Goal: Task Accomplishment & Management: Manage account settings

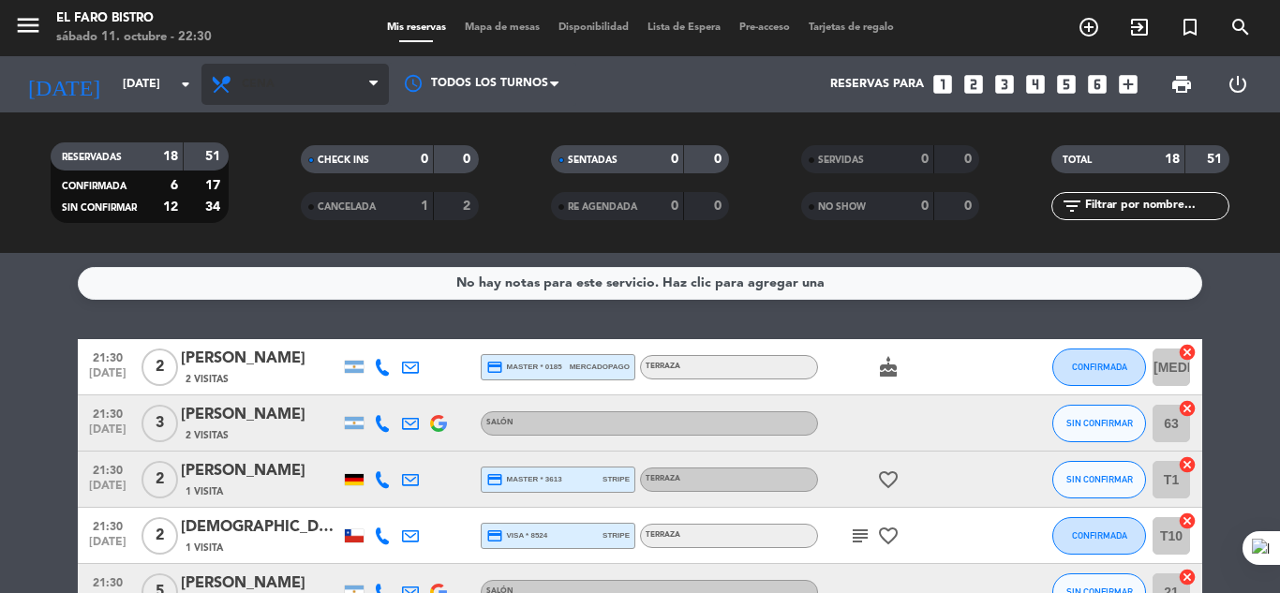
click at [322, 80] on span "Cena" at bounding box center [295, 84] width 187 height 41
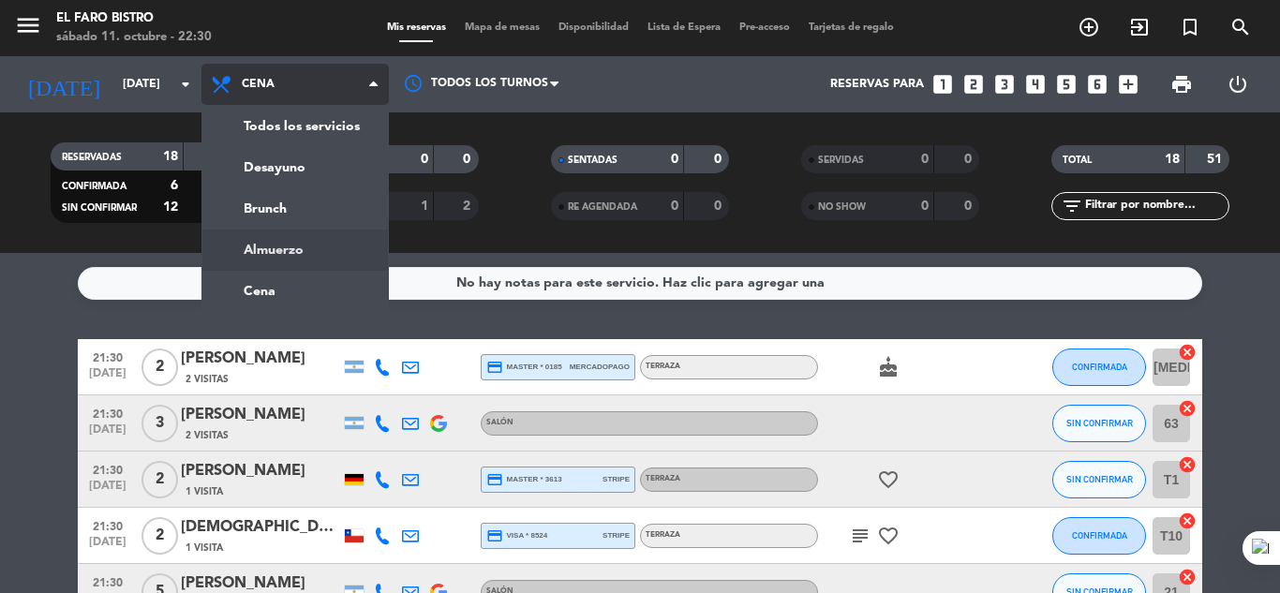
click at [307, 247] on div "menu El Faro Bistro [DATE] 11. octubre - 22:30 Mis reservas Mapa de mesas Dispo…" at bounding box center [640, 126] width 1280 height 253
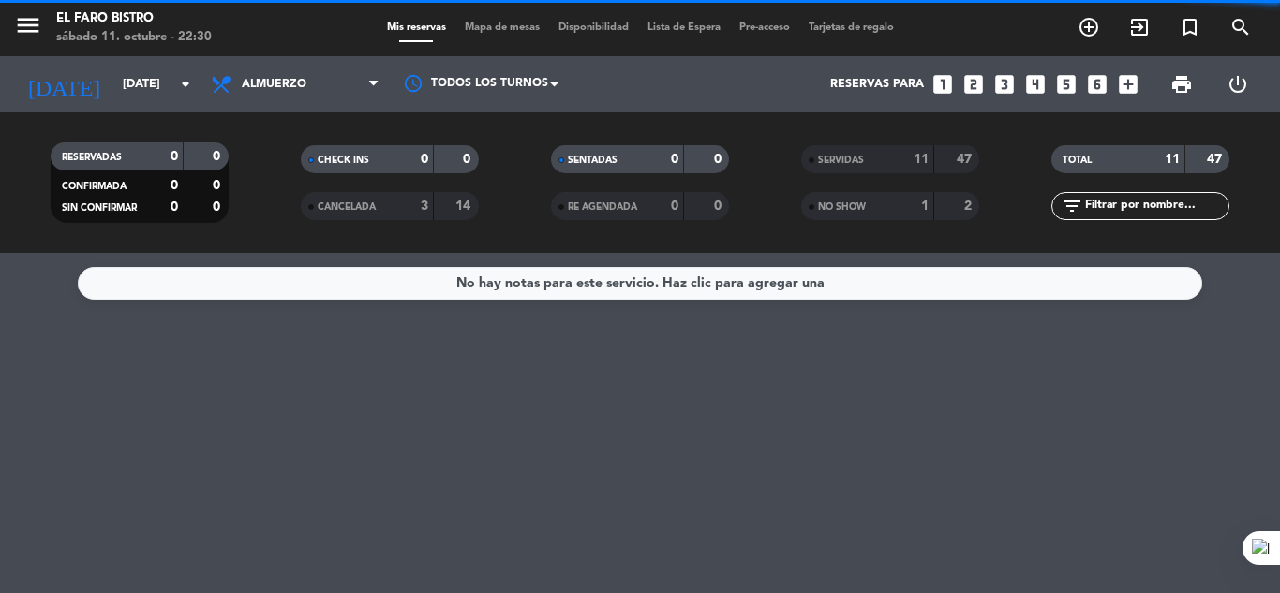
click at [305, 93] on span "Almuerzo" at bounding box center [295, 84] width 187 height 41
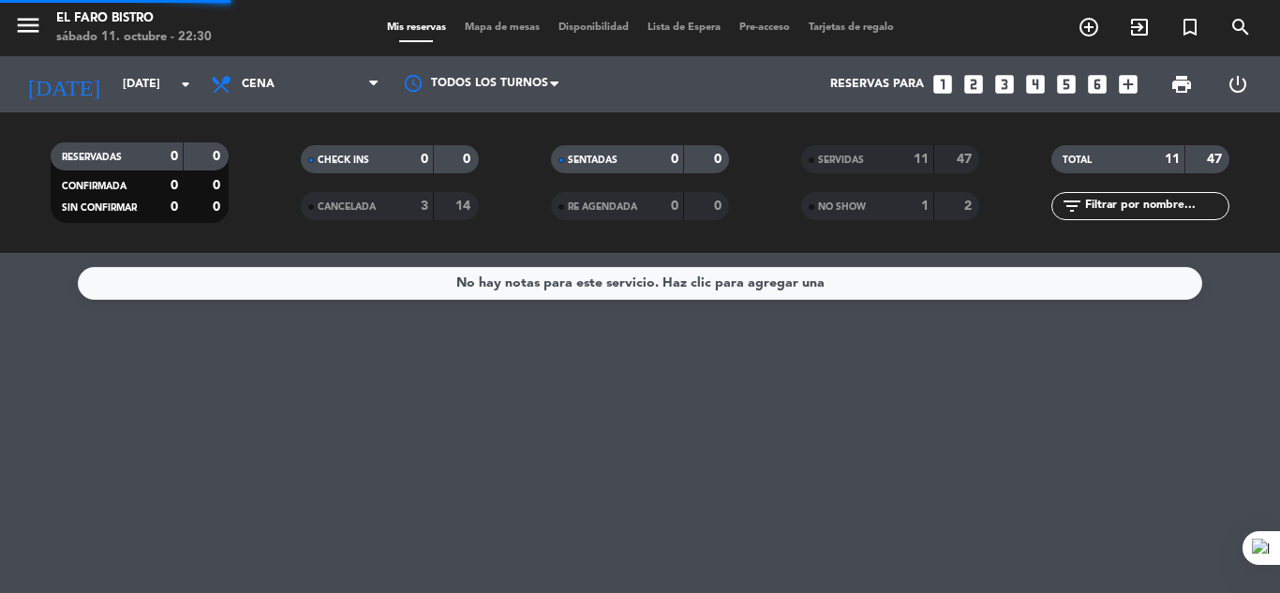
click at [344, 284] on ng-component "menu El Faro Bistro [DATE] 11. octubre - 22:30 Mis reservas Mapa de mesas Dispo…" at bounding box center [640, 296] width 1280 height 593
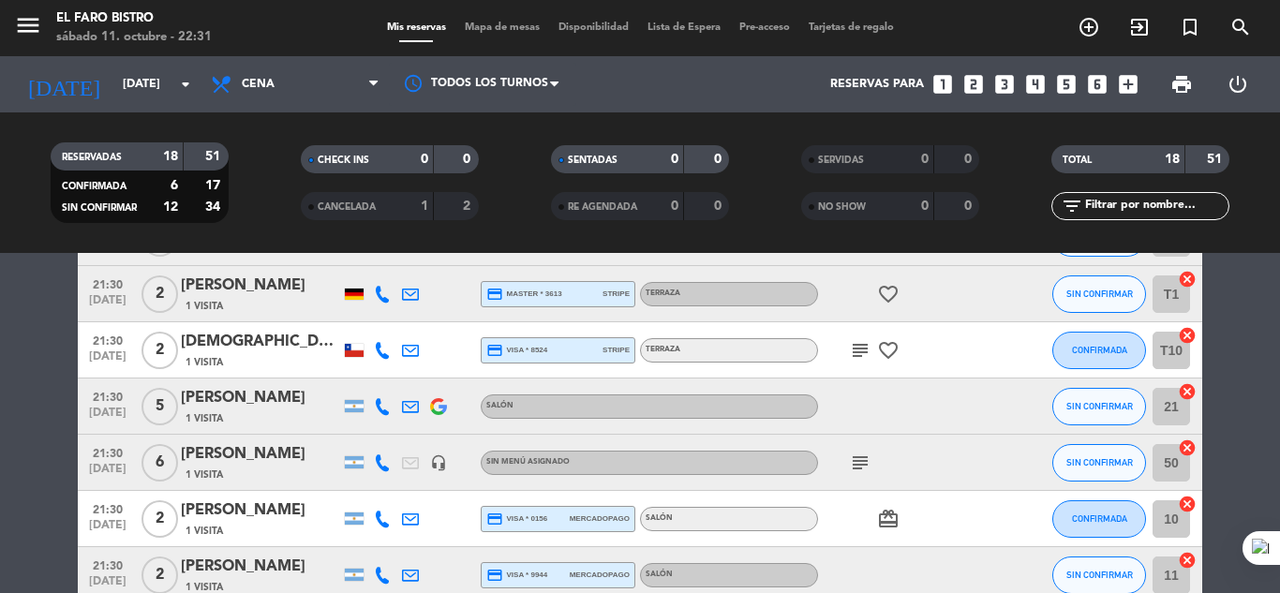
scroll to position [187, 0]
click at [860, 471] on icon "subject" at bounding box center [860, 461] width 22 height 22
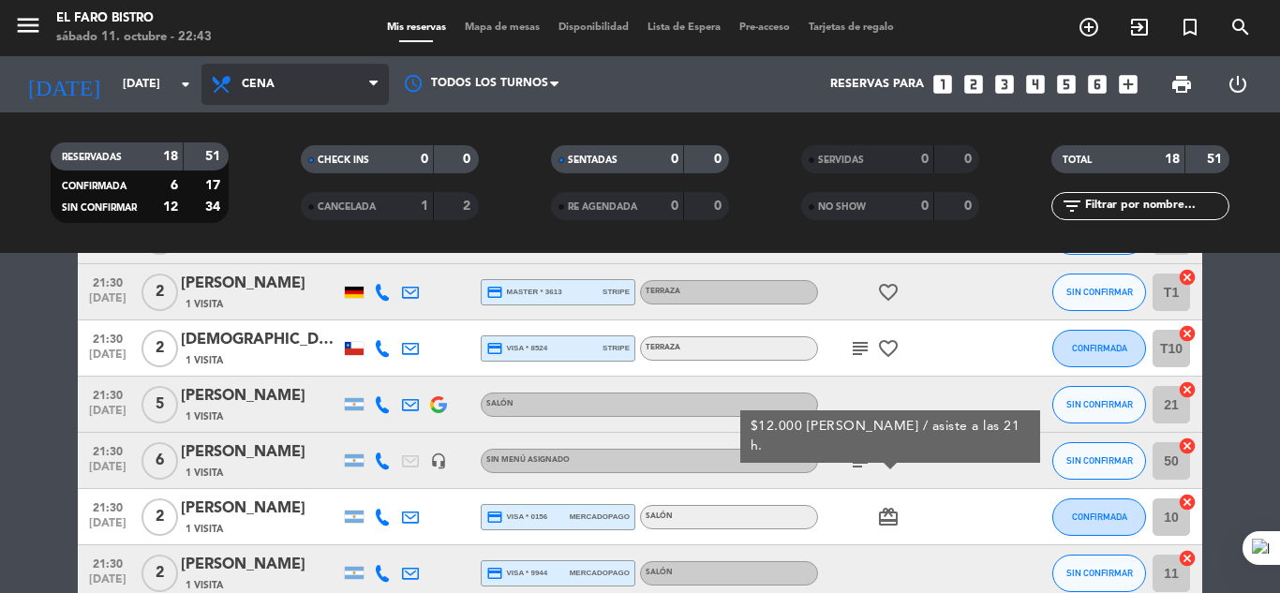
click at [250, 73] on span "Cena" at bounding box center [295, 84] width 187 height 41
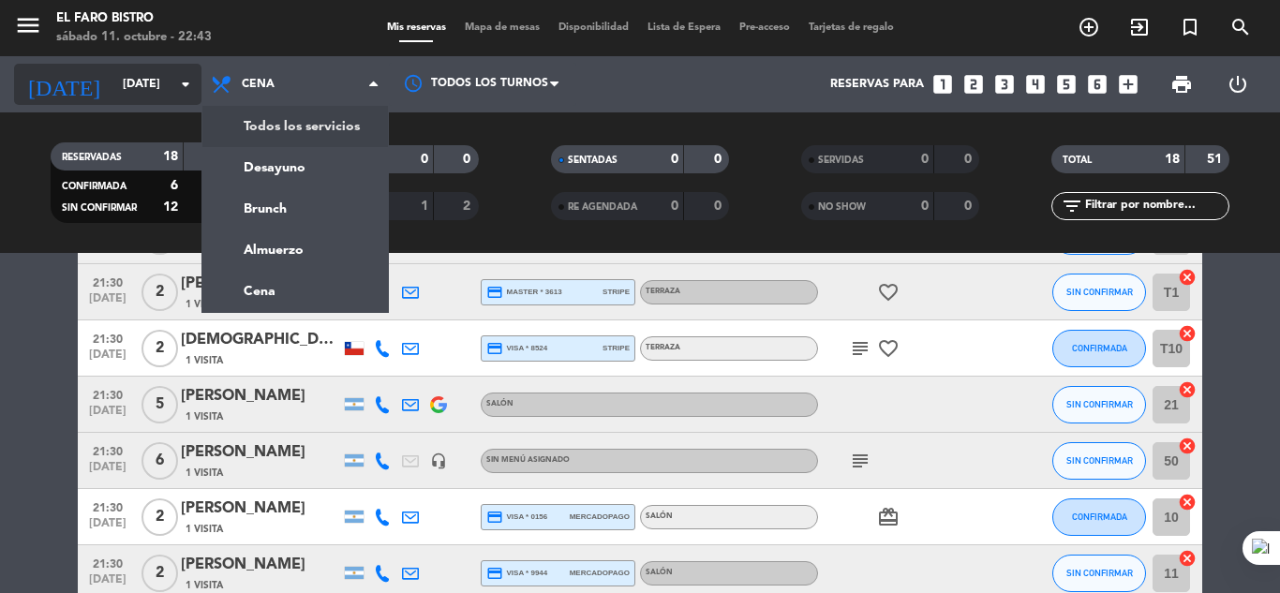
click at [161, 61] on div "[DATE] [DATE] arrow_drop_down" at bounding box center [107, 84] width 187 height 56
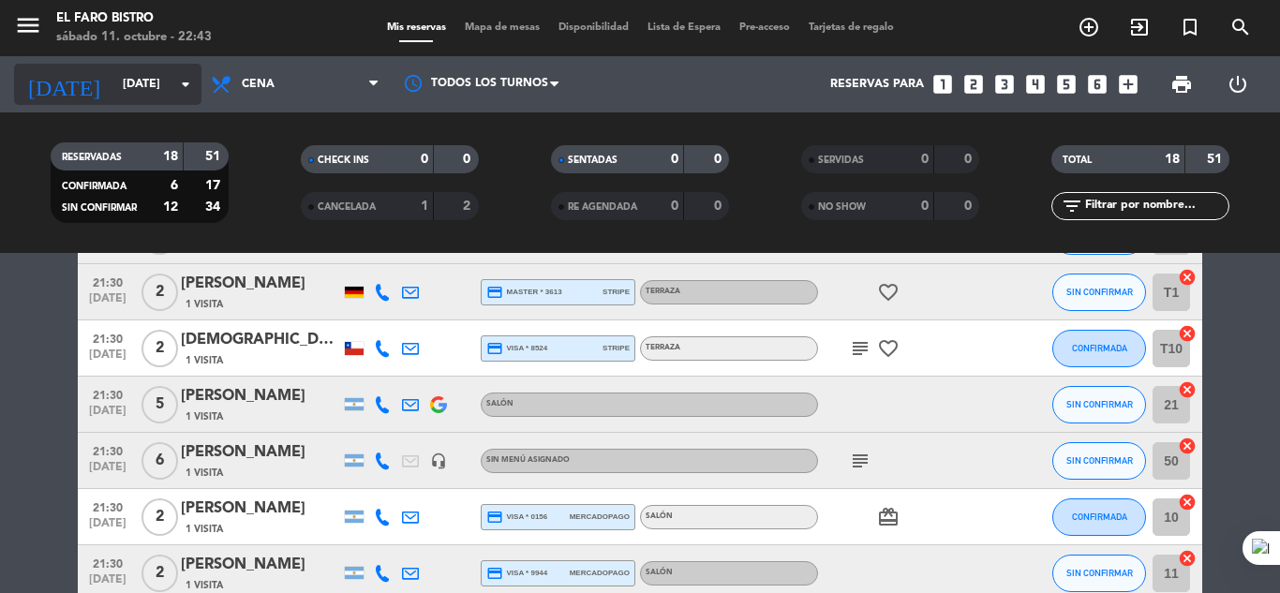
click at [166, 97] on input "[DATE]" at bounding box center [192, 84] width 158 height 32
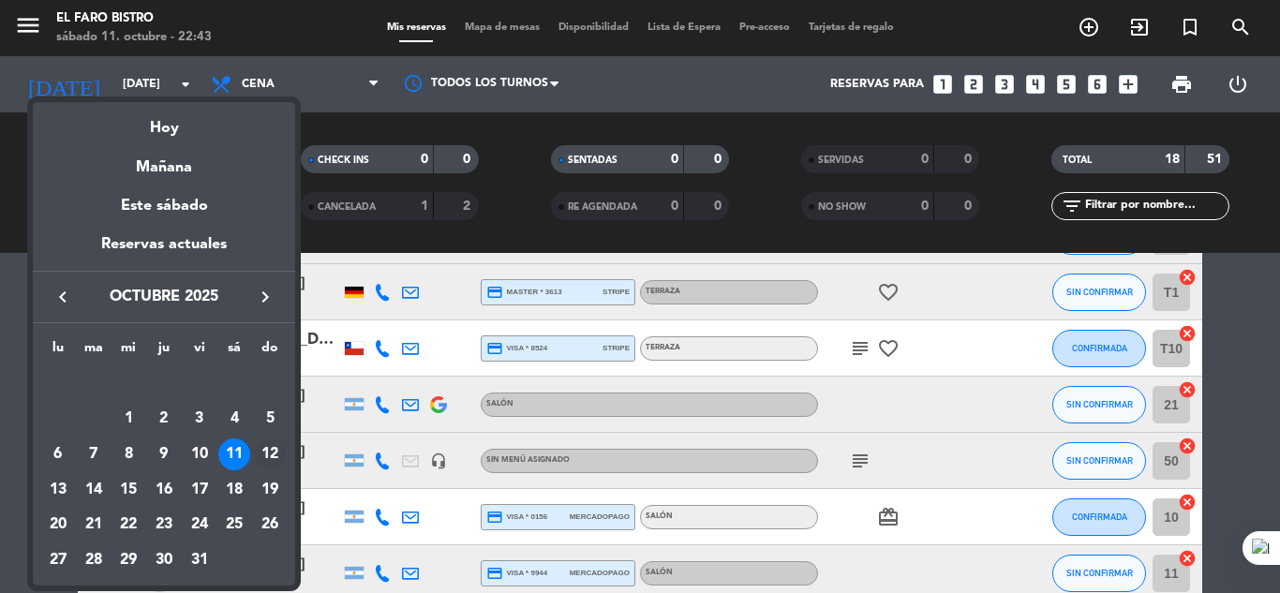
click at [271, 449] on div "12" at bounding box center [270, 455] width 32 height 32
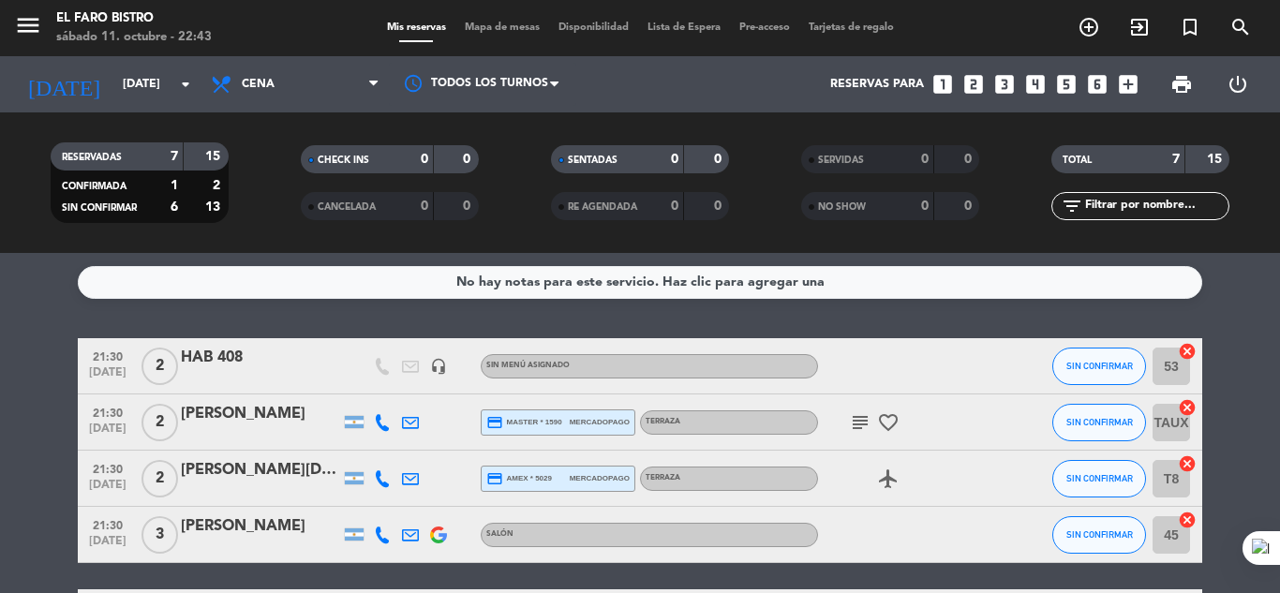
scroll to position [0, 0]
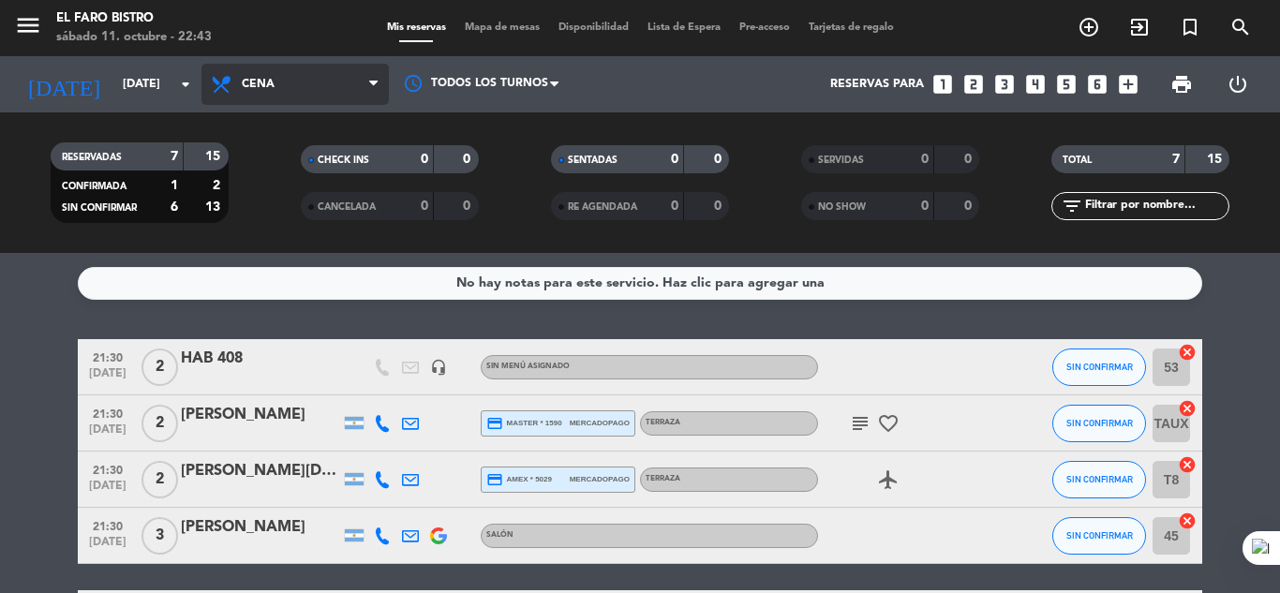
click at [312, 87] on span "Cena" at bounding box center [295, 84] width 187 height 41
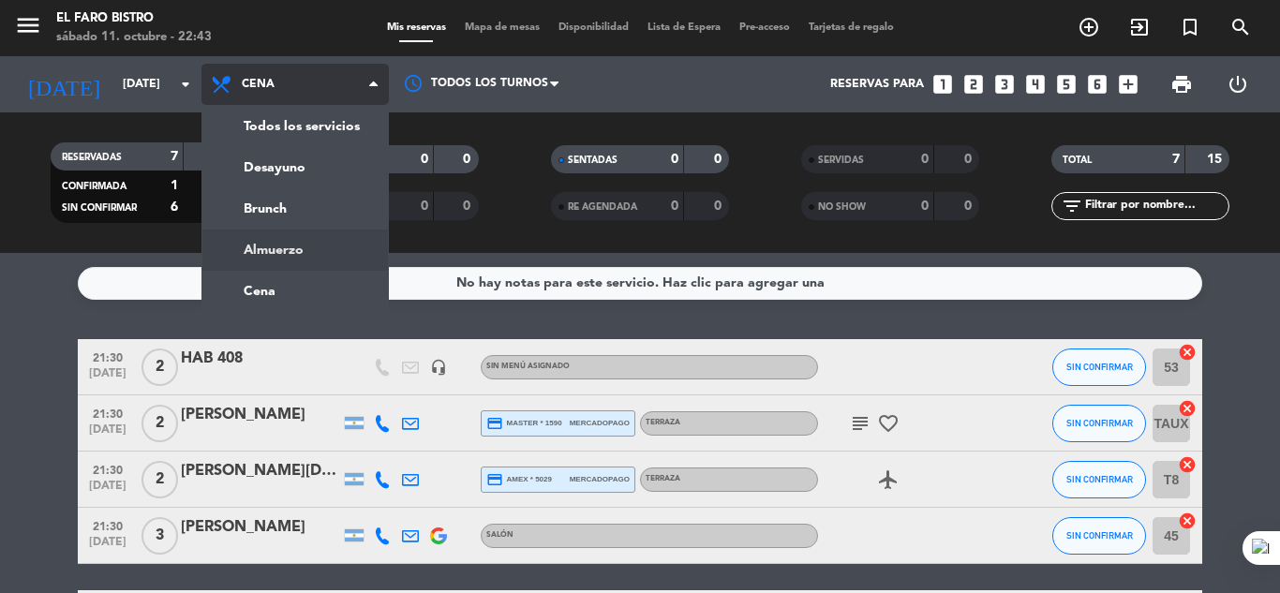
click at [305, 261] on ng-component "menu El Faro Bistro [DATE] 11. octubre - 22:43 Mis reservas Mapa de mesas Dispo…" at bounding box center [640, 296] width 1280 height 593
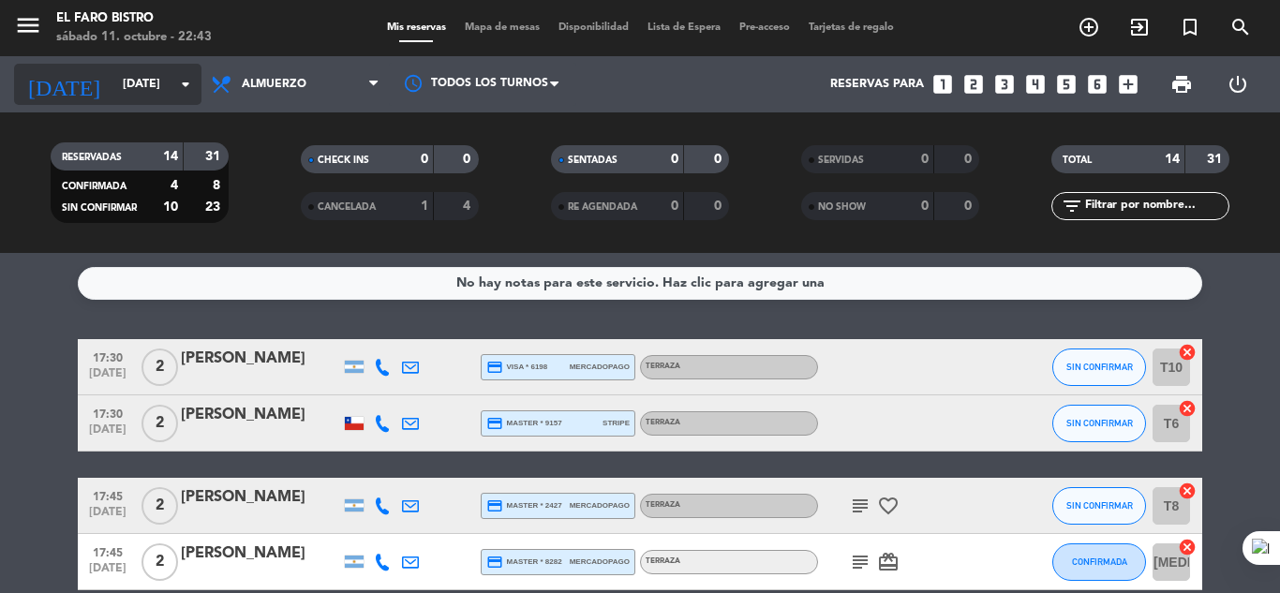
click at [157, 92] on input "[DATE]" at bounding box center [192, 84] width 158 height 32
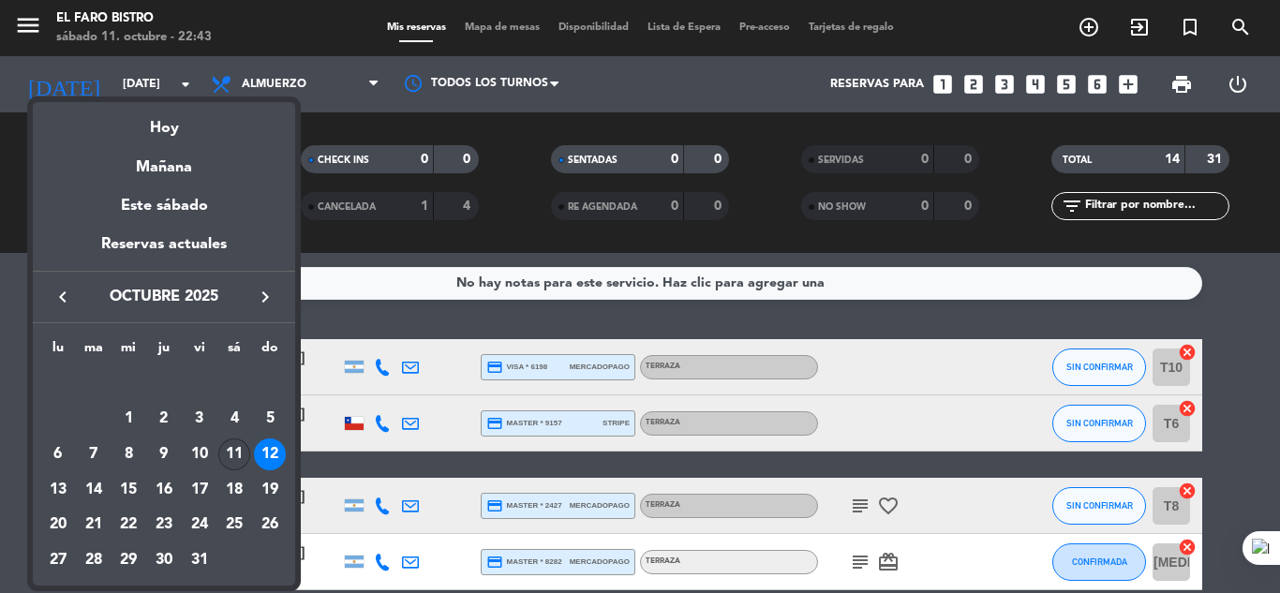
click at [233, 456] on div "11" at bounding box center [234, 455] width 32 height 32
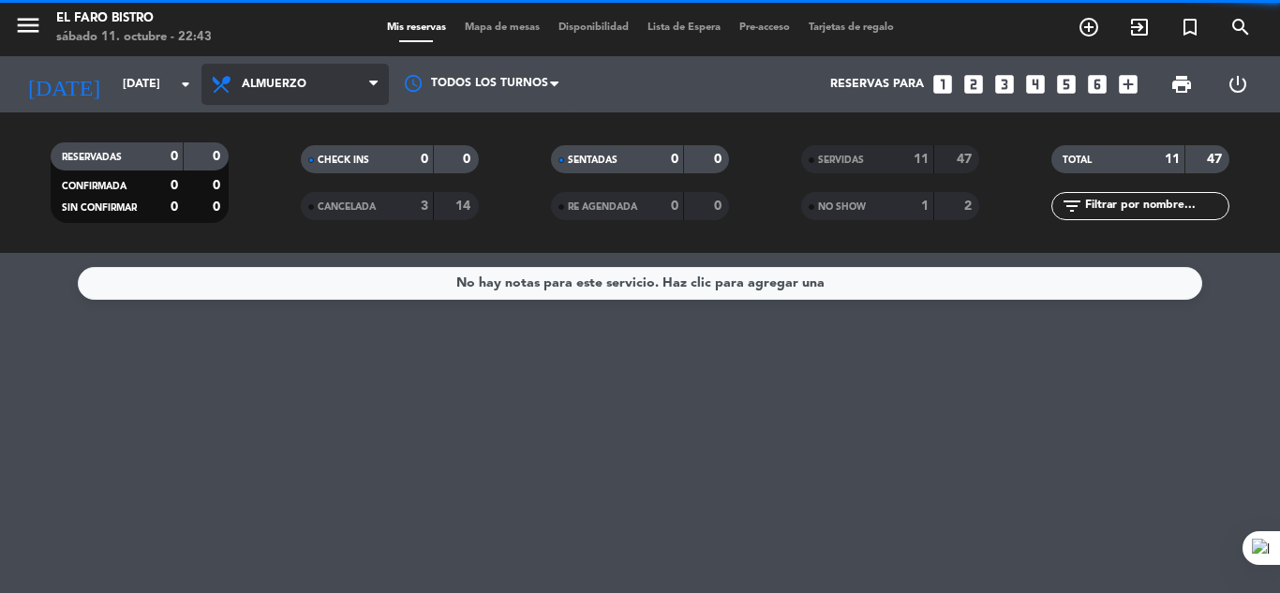
click at [309, 72] on span "Almuerzo" at bounding box center [295, 84] width 187 height 41
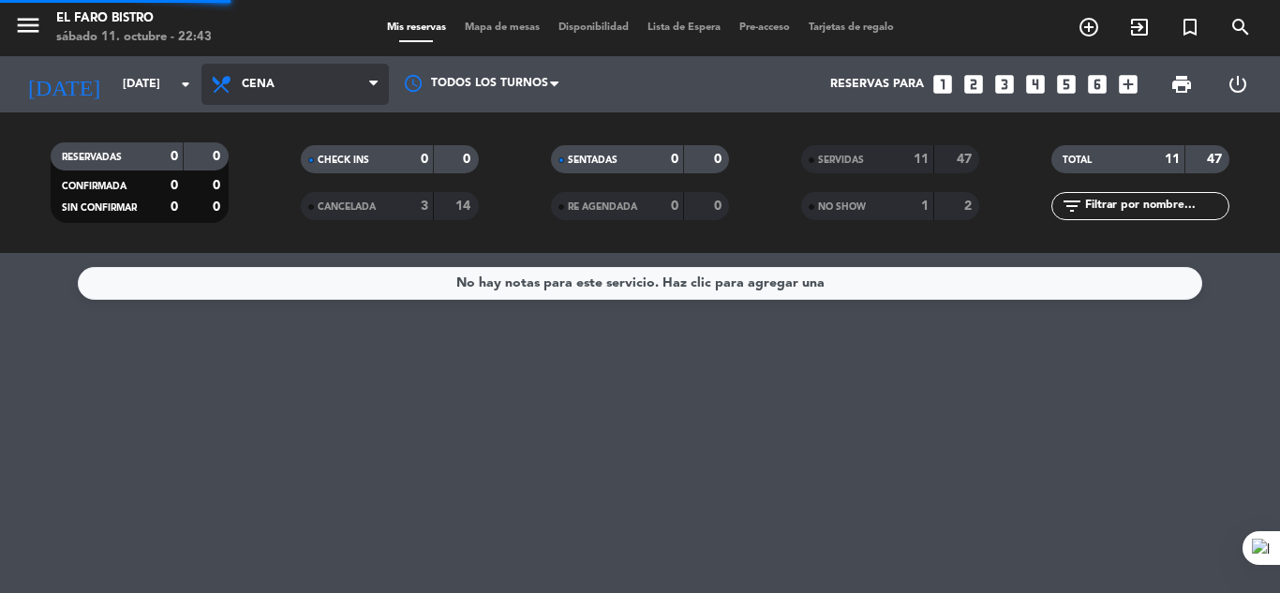
click at [351, 290] on ng-component "menu El Faro Bistro [DATE] 11. octubre - 22:43 Mis reservas Mapa de mesas Dispo…" at bounding box center [640, 296] width 1280 height 593
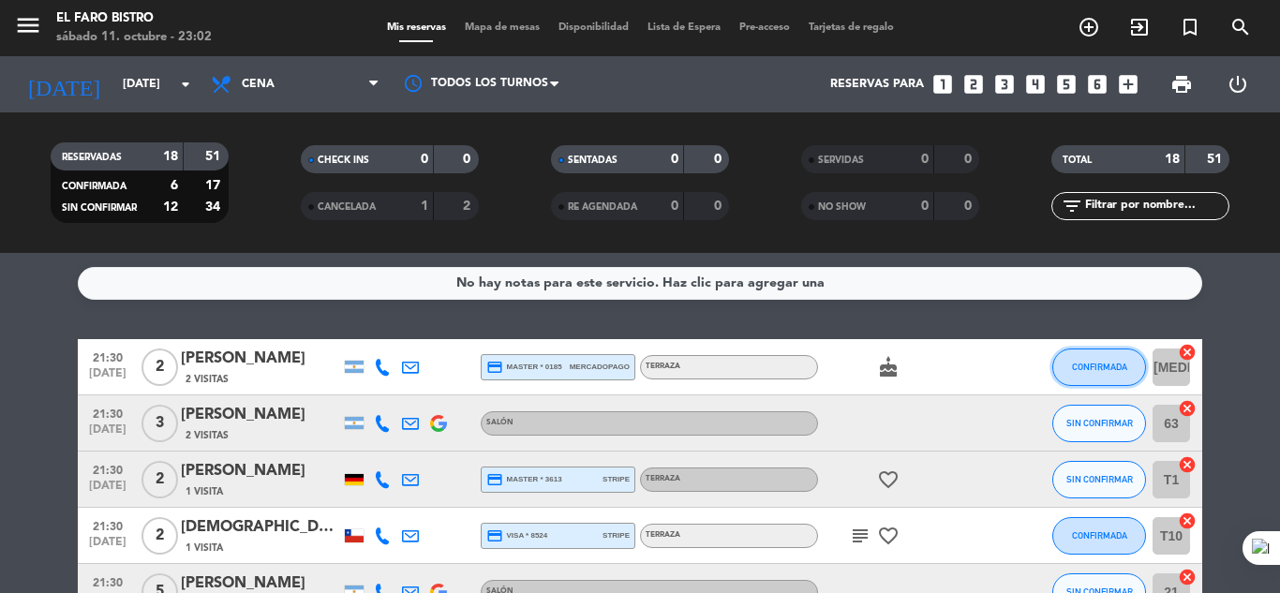
click at [1099, 359] on button "CONFIRMADA" at bounding box center [1100, 367] width 94 height 37
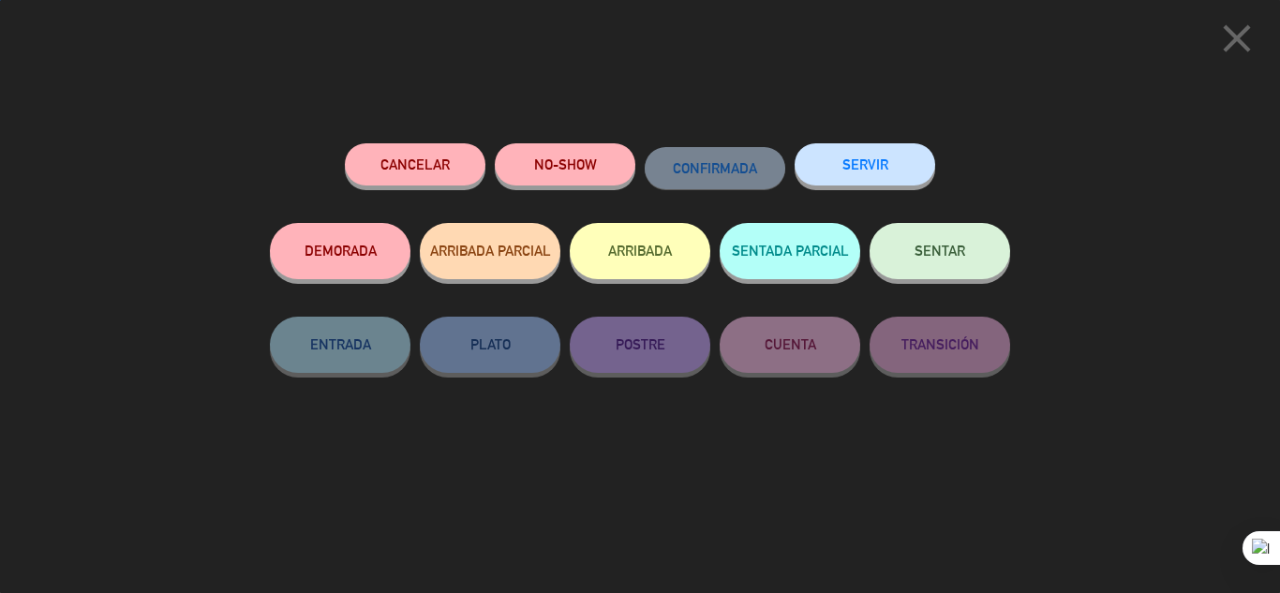
click at [845, 174] on button "SERVIR" at bounding box center [865, 164] width 141 height 42
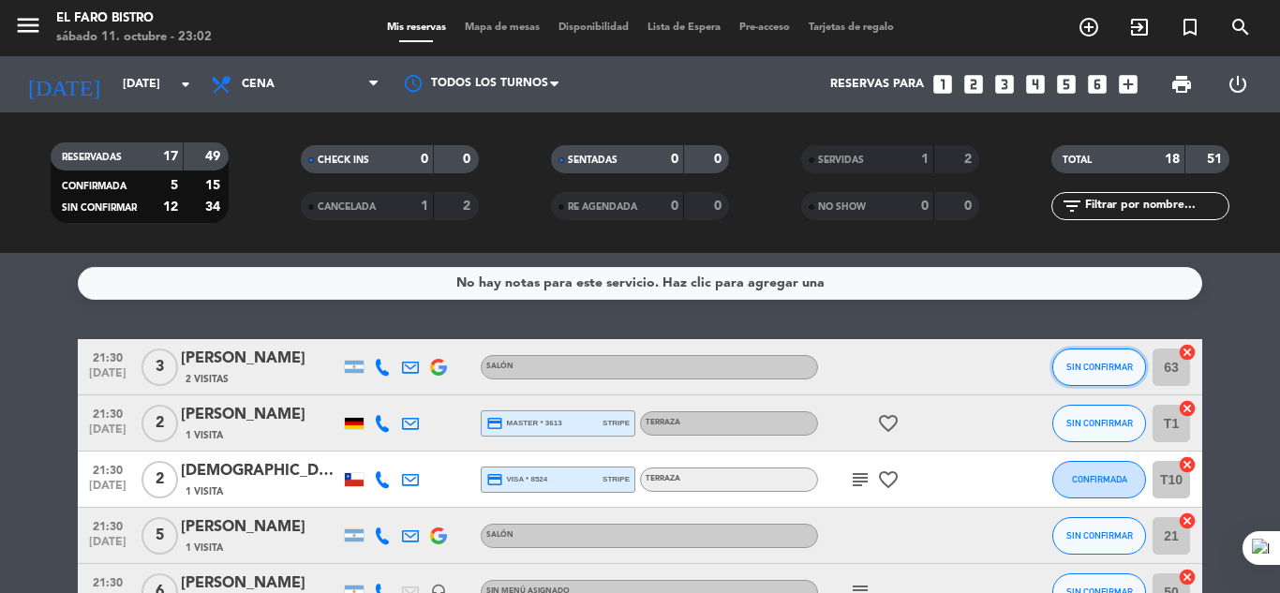
click at [1115, 372] on button "SIN CONFIRMAR" at bounding box center [1100, 367] width 94 height 37
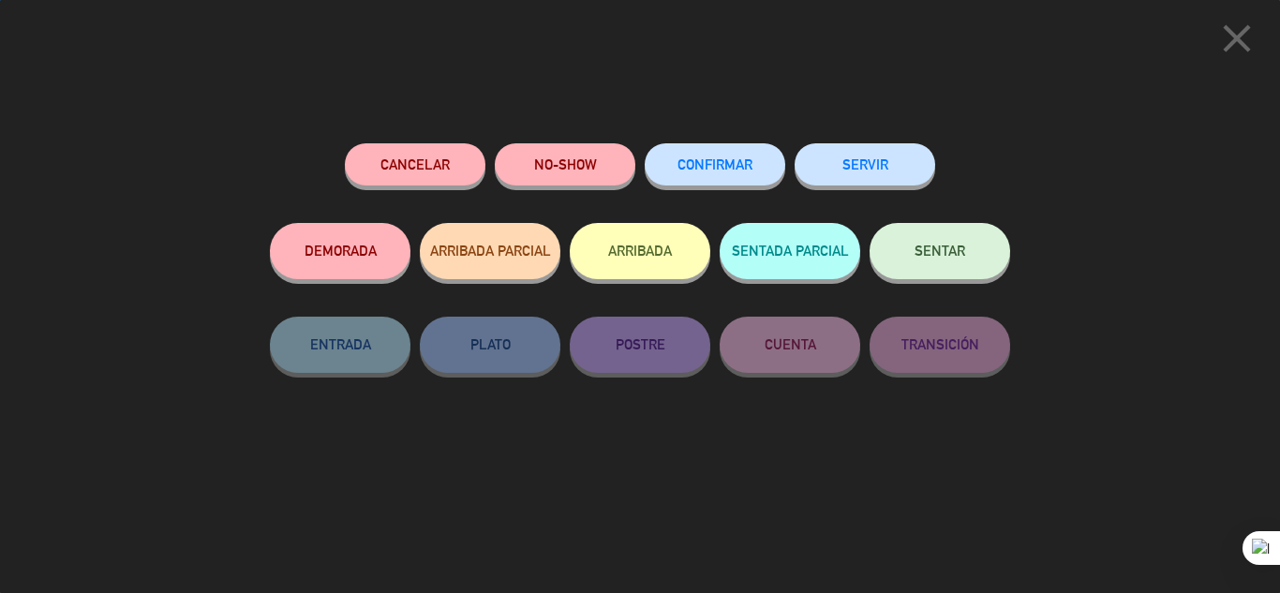
click at [899, 162] on button "SERVIR" at bounding box center [865, 164] width 141 height 42
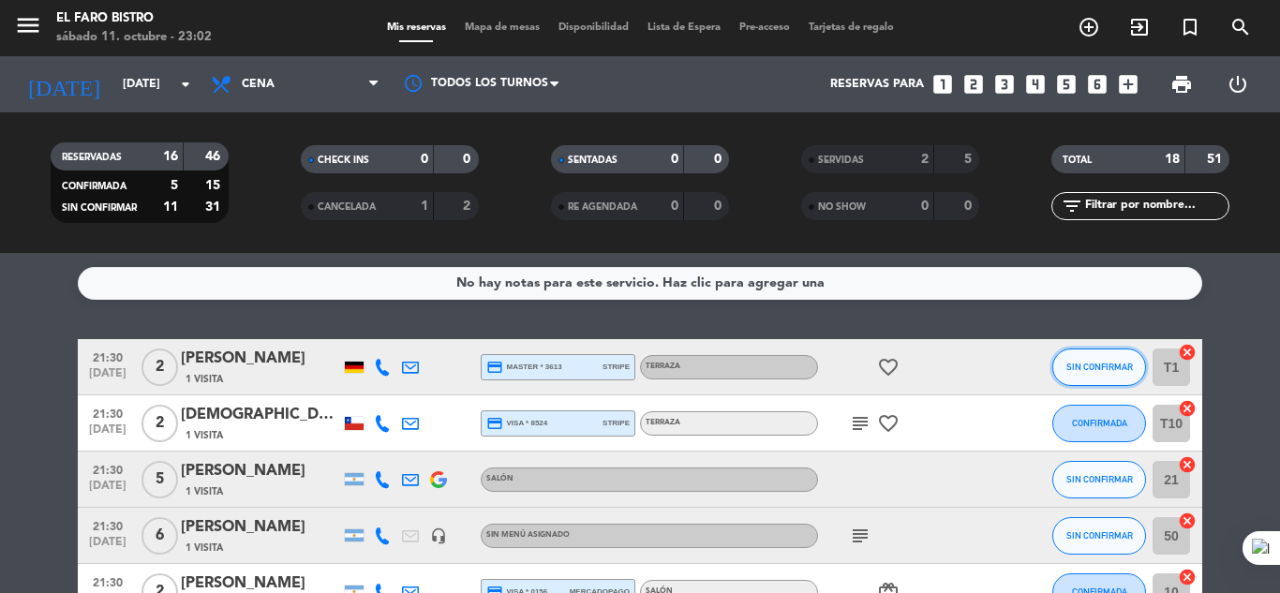
click at [1089, 355] on button "SIN CONFIRMAR" at bounding box center [1100, 367] width 94 height 37
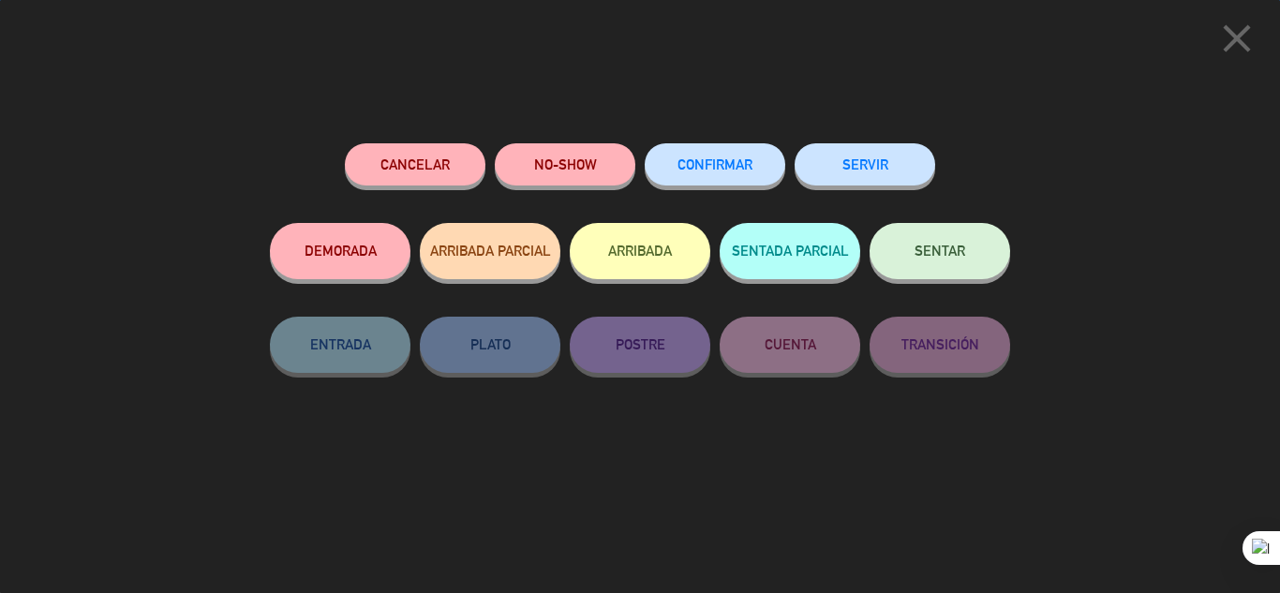
click at [890, 153] on button "SERVIR" at bounding box center [865, 164] width 141 height 42
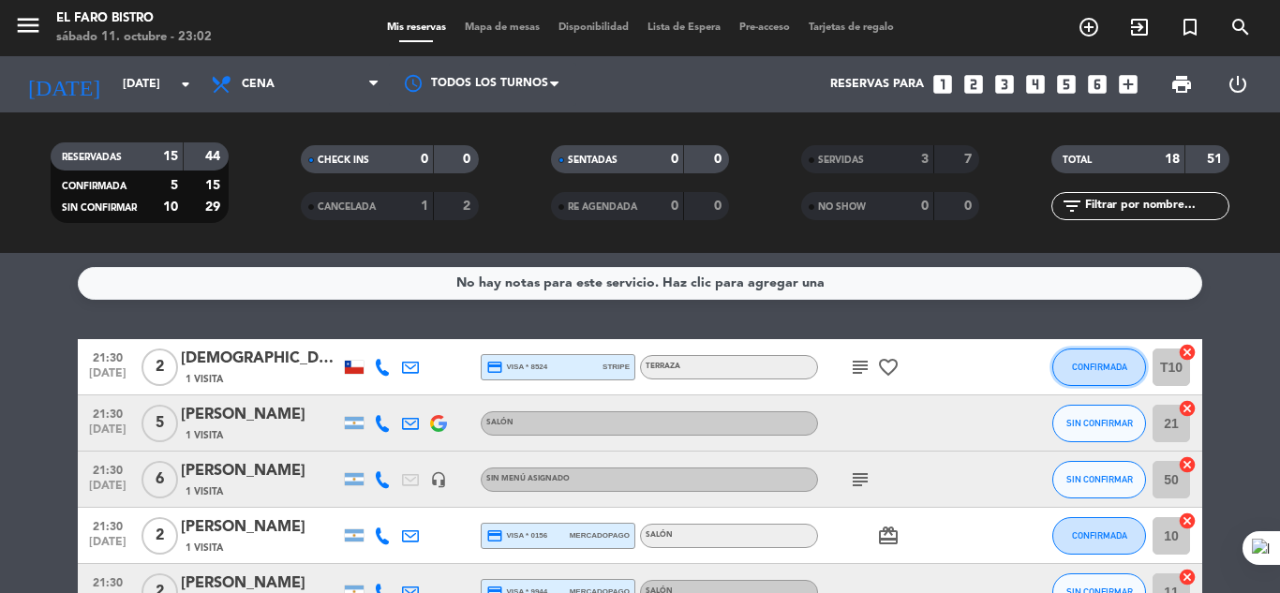
click at [1073, 366] on span "CONFIRMADA" at bounding box center [1099, 367] width 55 height 10
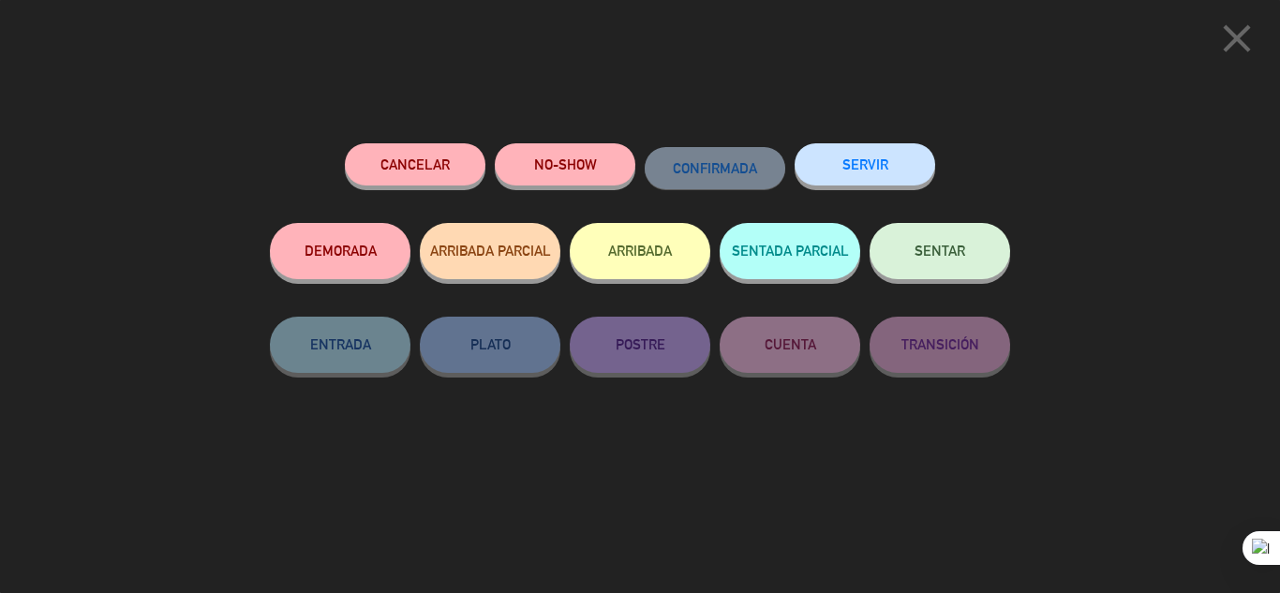
click at [859, 157] on button "SERVIR" at bounding box center [865, 164] width 141 height 42
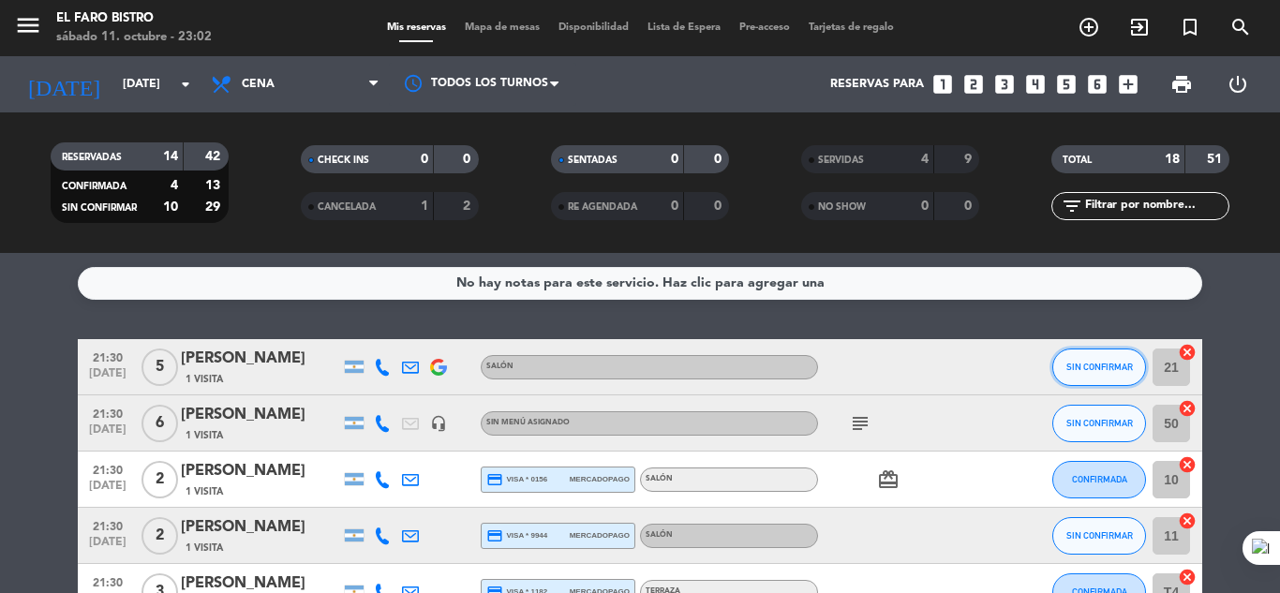
click at [1107, 360] on button "SIN CONFIRMAR" at bounding box center [1100, 367] width 94 height 37
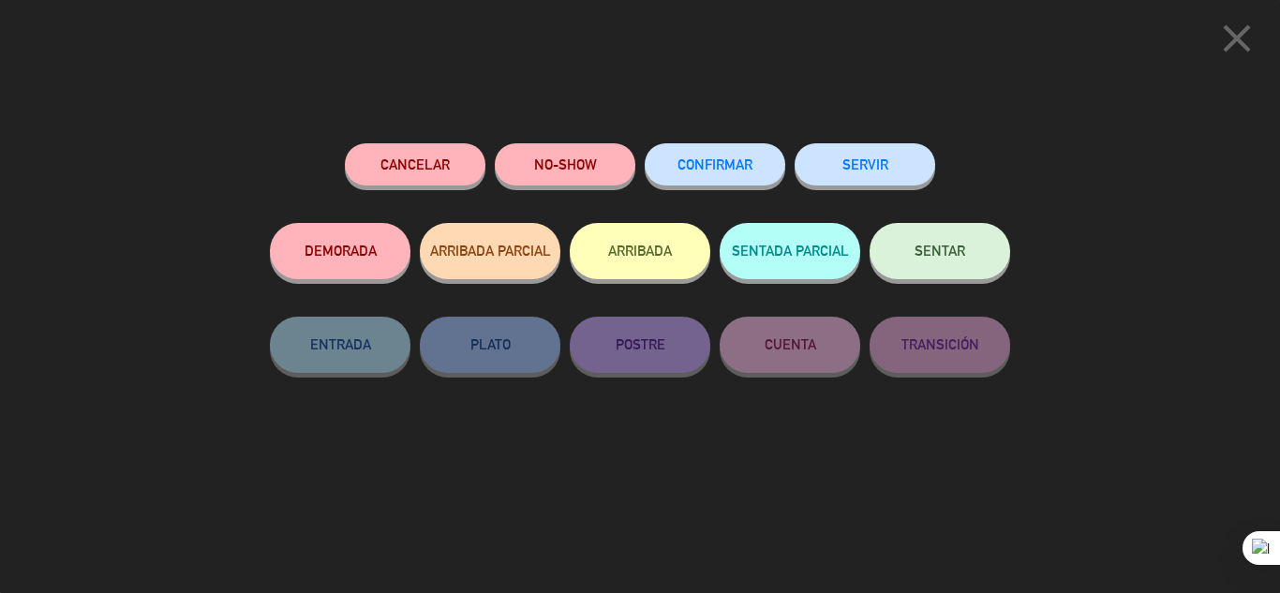
click at [852, 154] on button "SERVIR" at bounding box center [865, 164] width 141 height 42
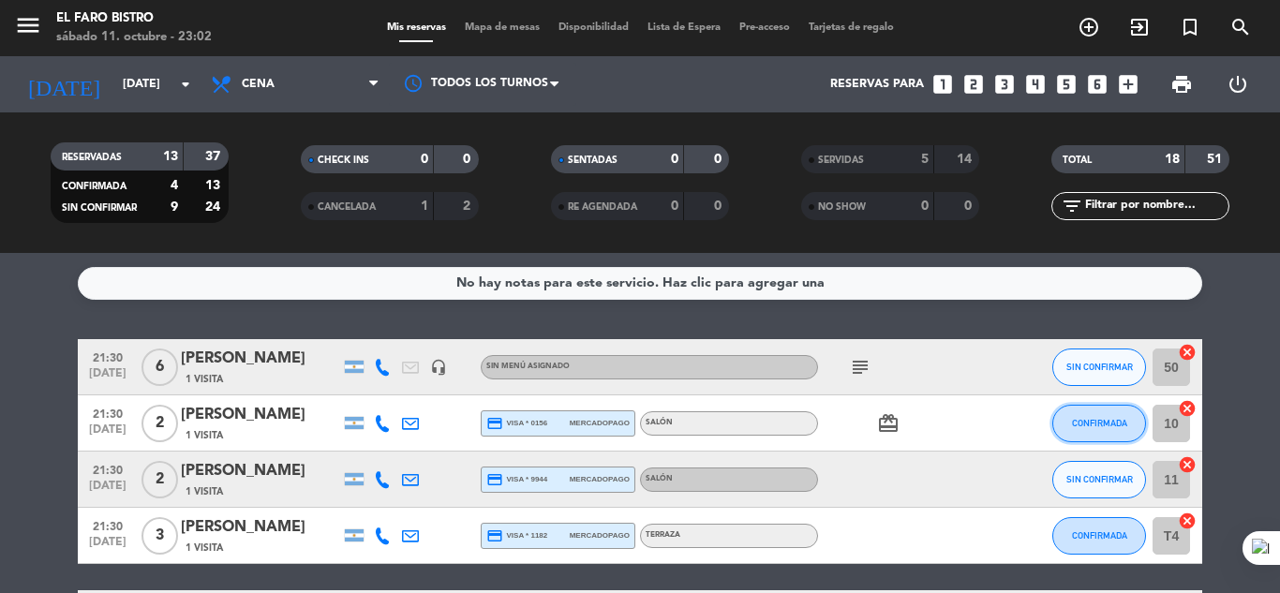
click at [1109, 422] on span "CONFIRMADA" at bounding box center [1099, 423] width 55 height 10
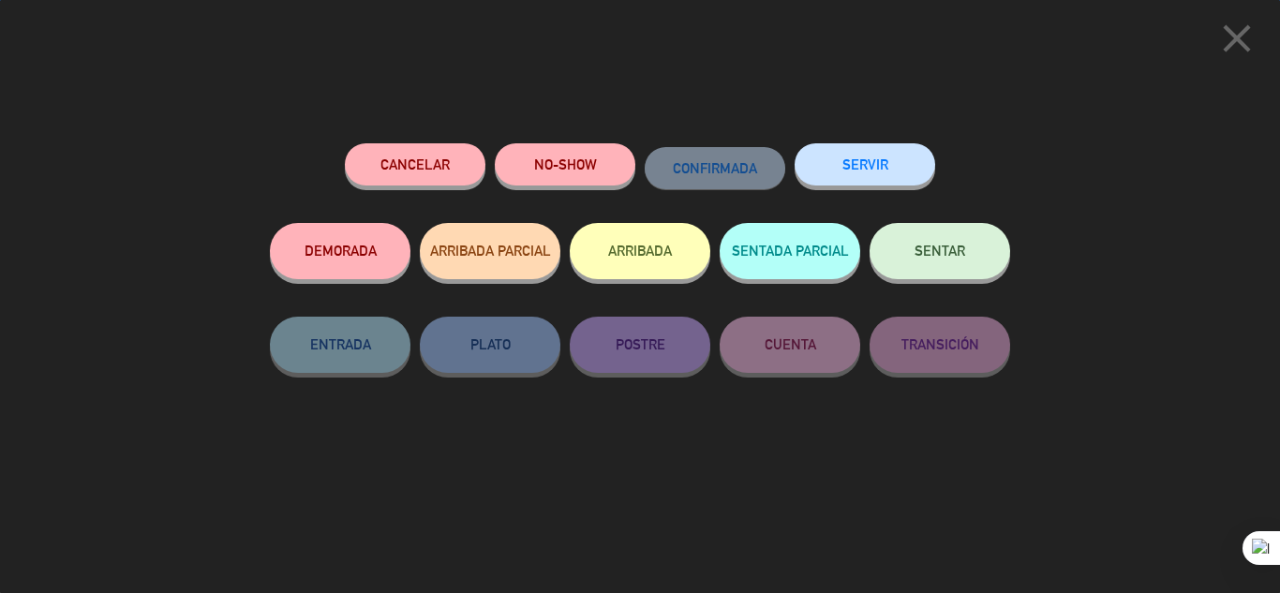
click at [879, 160] on button "SERVIR" at bounding box center [865, 164] width 141 height 42
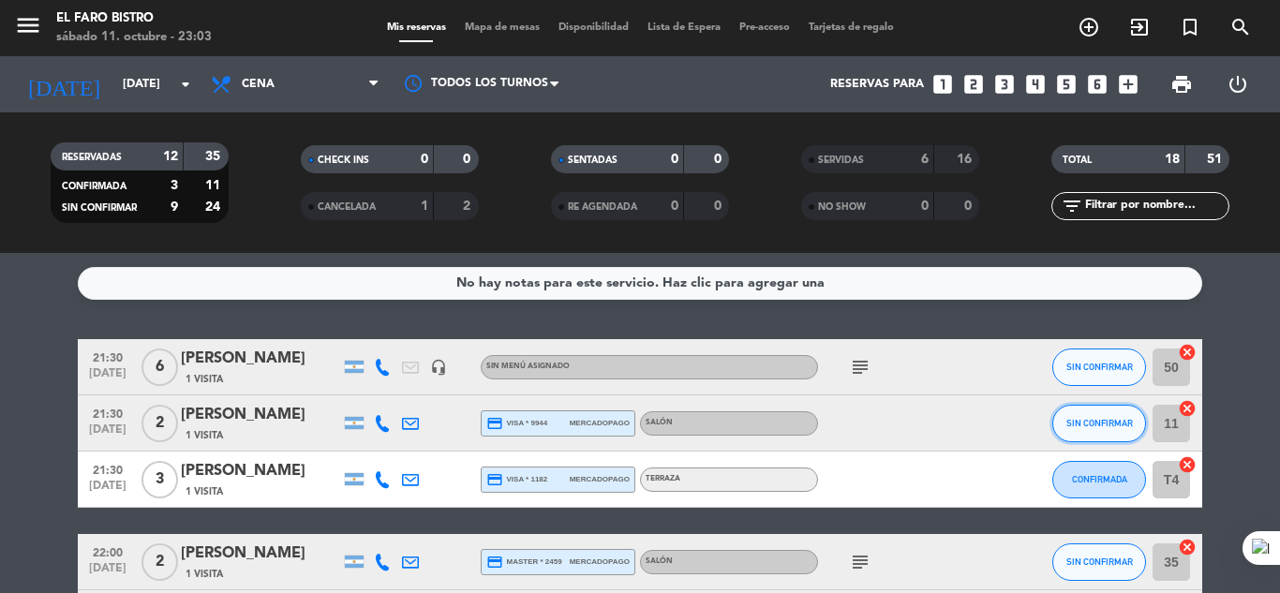
click at [1113, 418] on span "SIN CONFIRMAR" at bounding box center [1100, 423] width 67 height 10
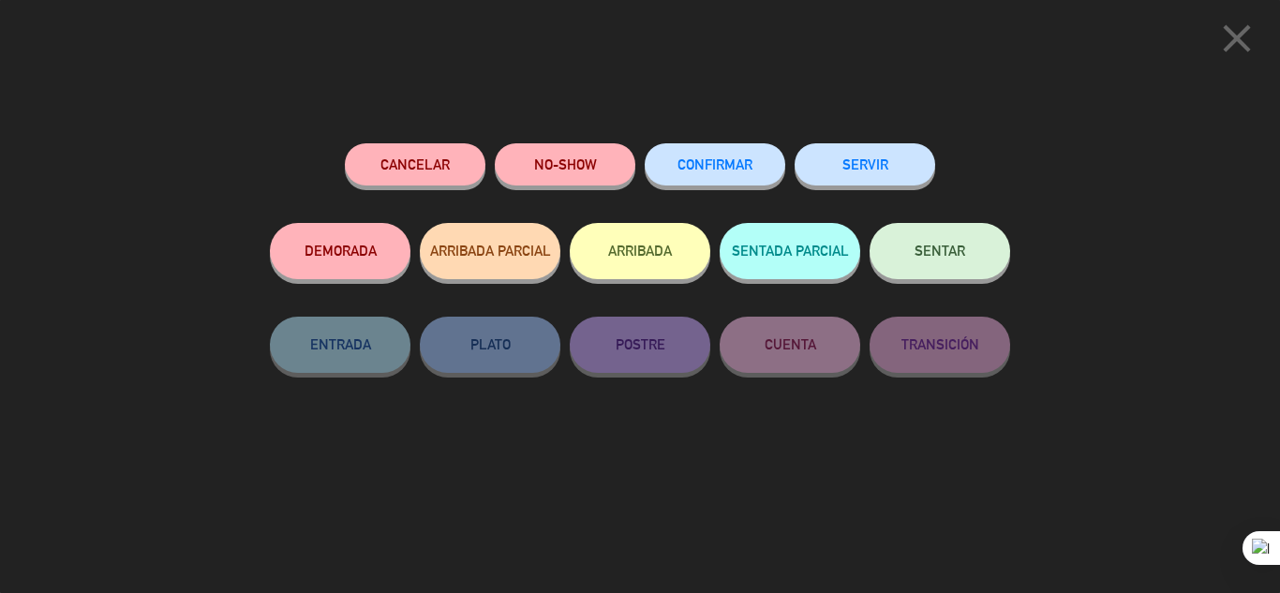
click at [588, 154] on button "NO-SHOW" at bounding box center [565, 164] width 141 height 42
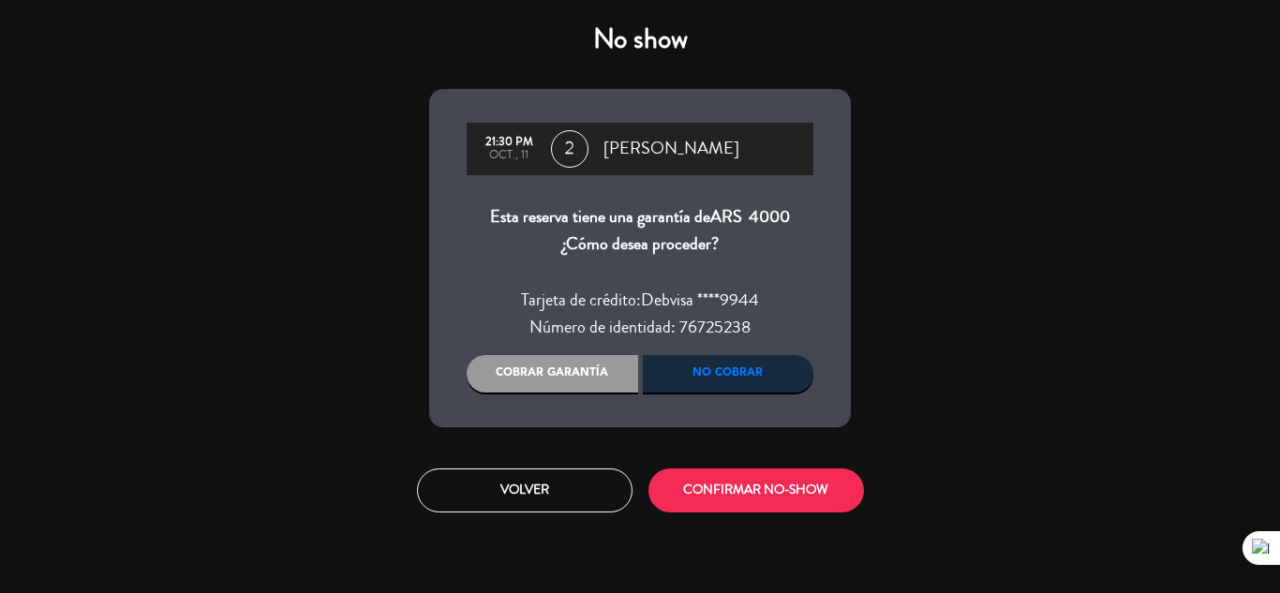
drag, startPoint x: 576, startPoint y: 357, endPoint x: 694, endPoint y: 424, distance: 135.6
click at [576, 359] on div "Cobrar garantía" at bounding box center [553, 373] width 172 height 37
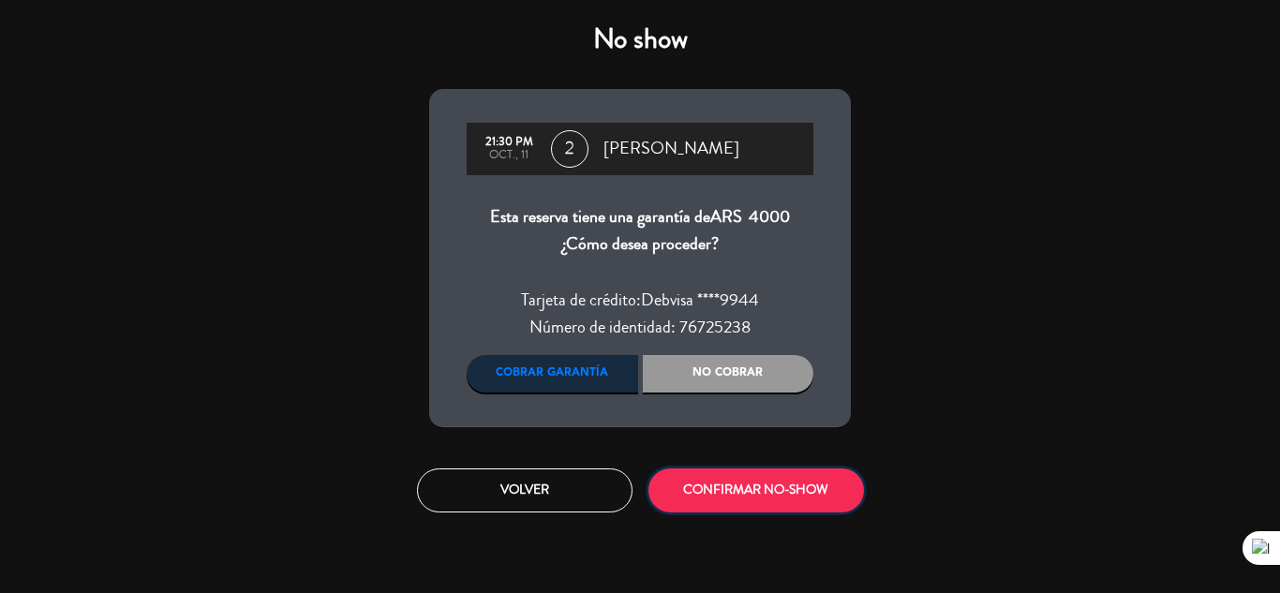
click at [784, 486] on button "CONFIRMAR NO-SHOW" at bounding box center [757, 491] width 216 height 44
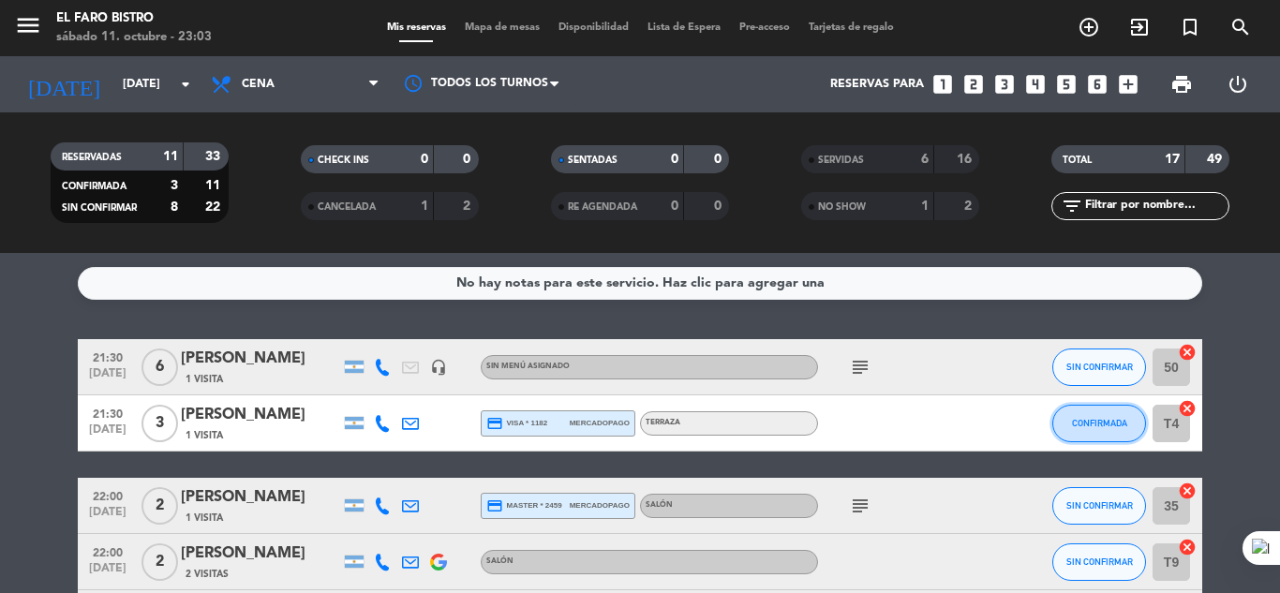
click at [1090, 430] on button "CONFIRMADA" at bounding box center [1100, 423] width 94 height 37
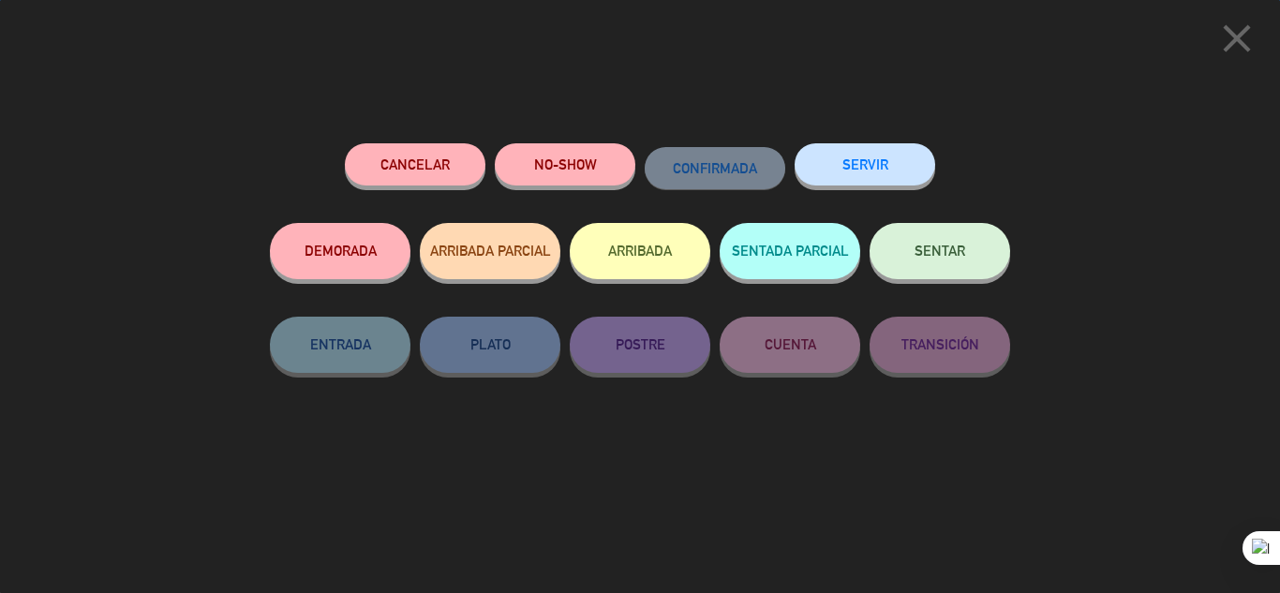
click at [813, 170] on button "SERVIR" at bounding box center [865, 164] width 141 height 42
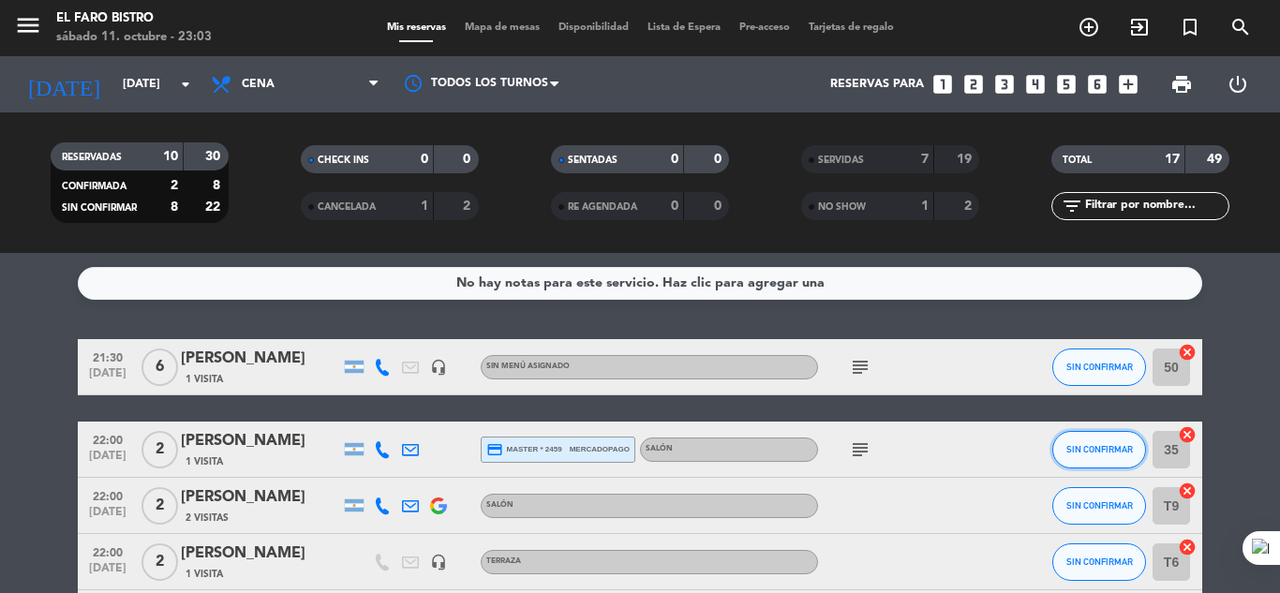
click at [1118, 441] on button "SIN CONFIRMAR" at bounding box center [1100, 449] width 94 height 37
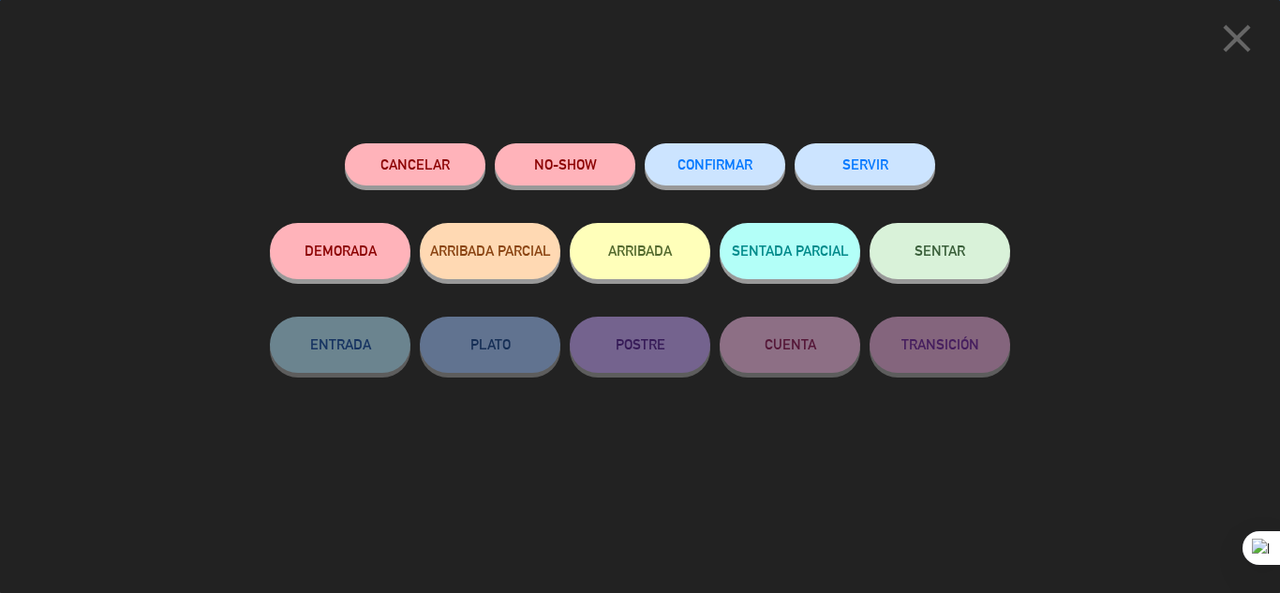
click at [881, 153] on button "SERVIR" at bounding box center [865, 164] width 141 height 42
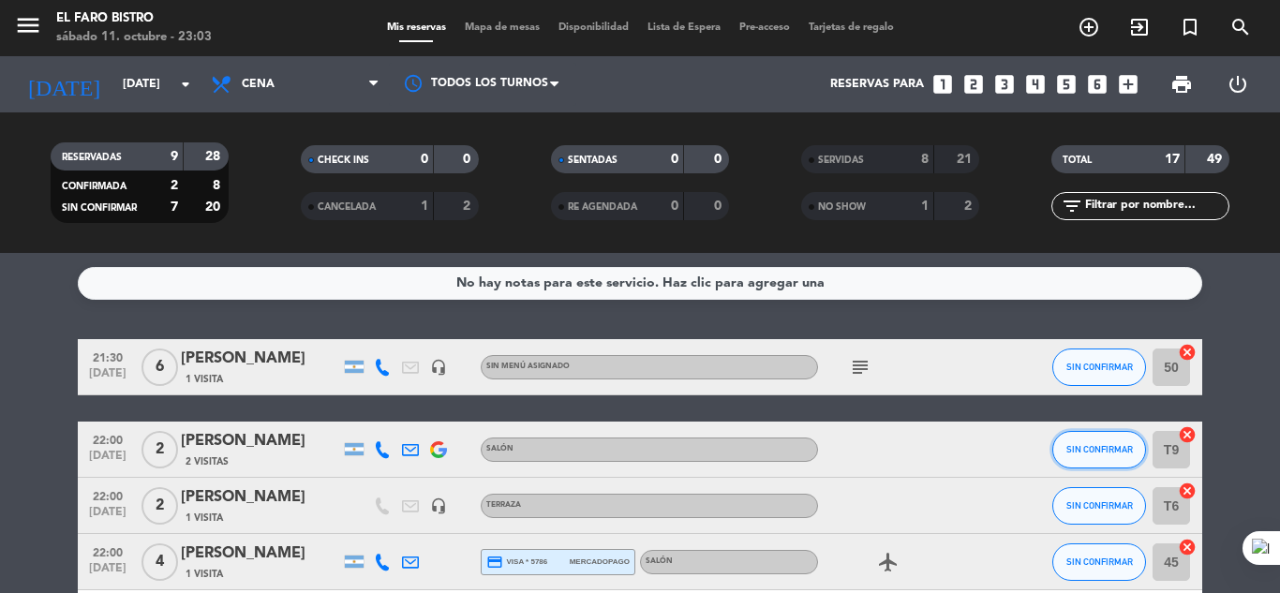
click at [1099, 438] on button "SIN CONFIRMAR" at bounding box center [1100, 449] width 94 height 37
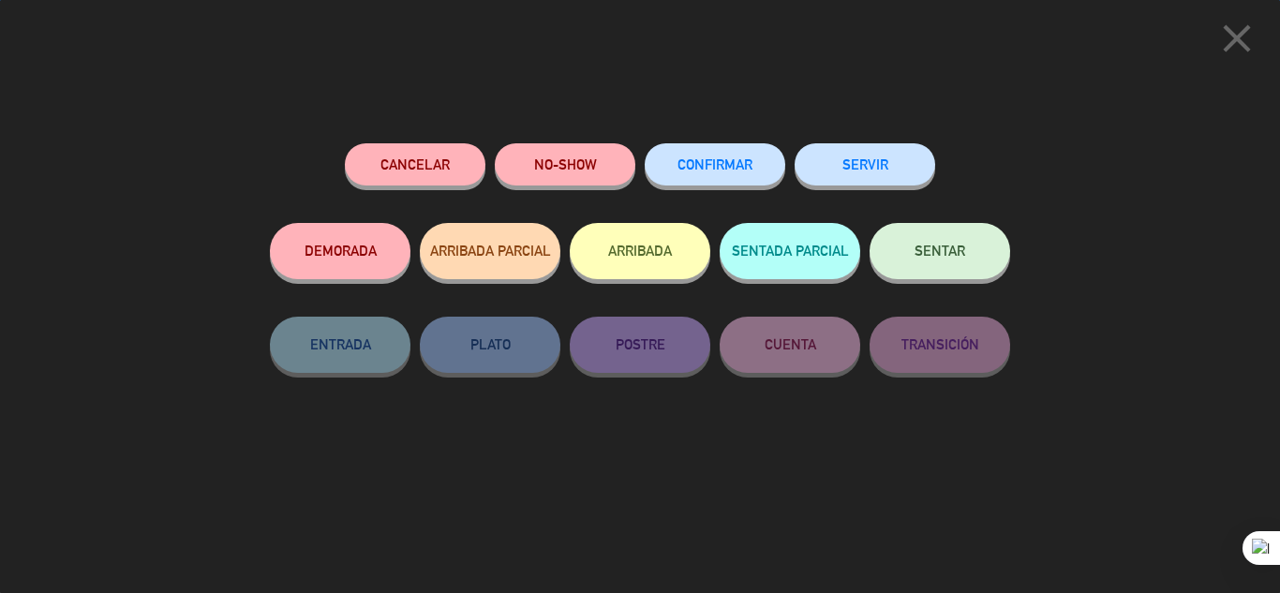
click at [888, 143] on div "SERVIR" at bounding box center [865, 183] width 141 height 80
click at [891, 156] on button "SERVIR" at bounding box center [865, 164] width 141 height 42
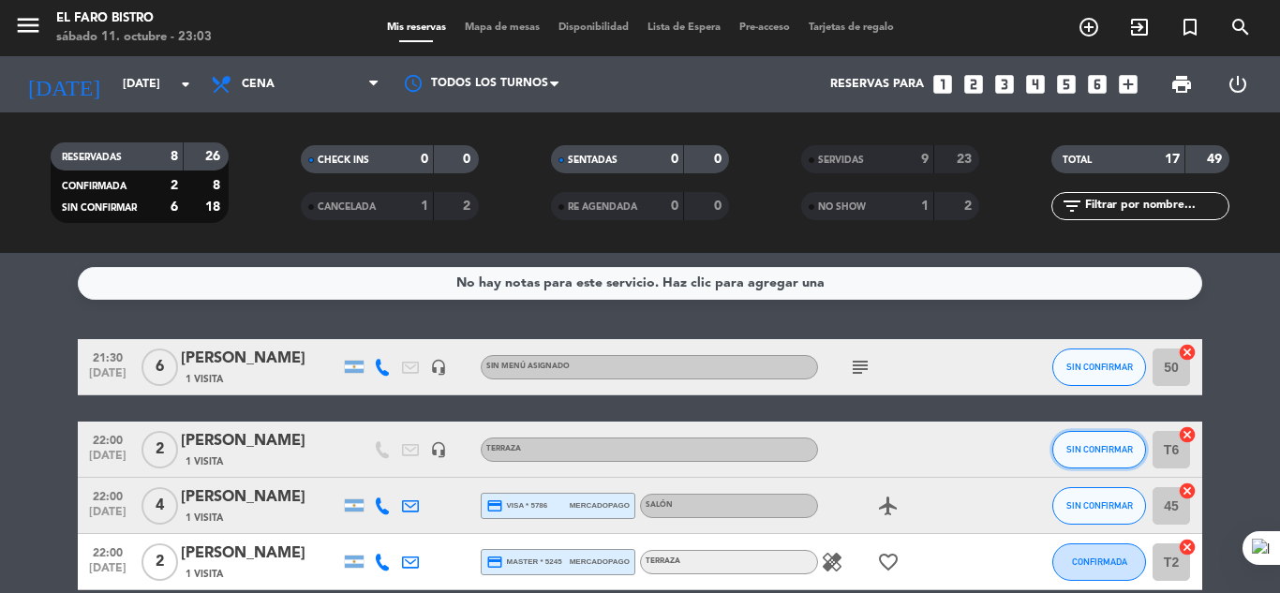
click at [1091, 454] on span "SIN CONFIRMAR" at bounding box center [1100, 449] width 67 height 10
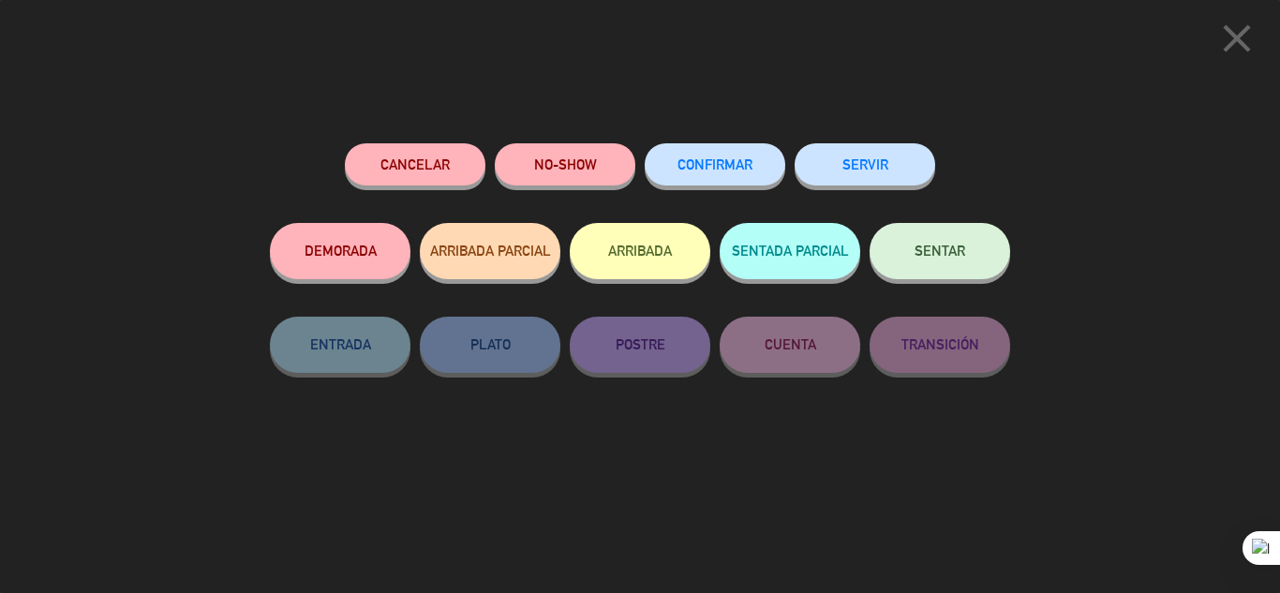
click at [880, 146] on button "SERVIR" at bounding box center [865, 164] width 141 height 42
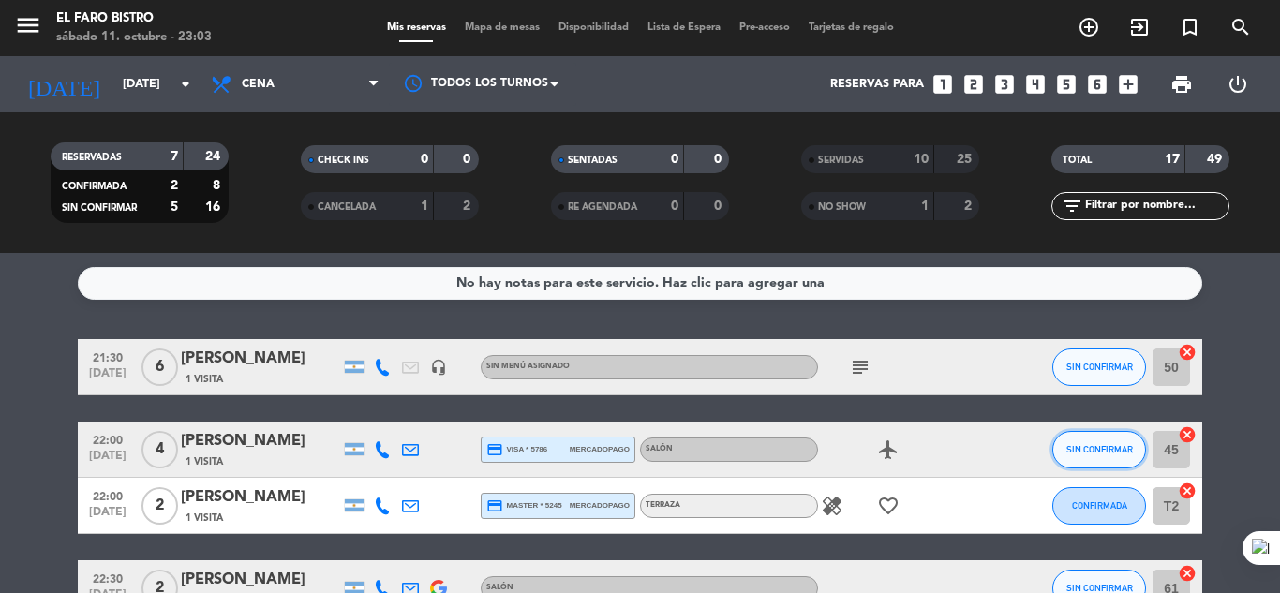
click at [1117, 453] on span "SIN CONFIRMAR" at bounding box center [1100, 449] width 67 height 10
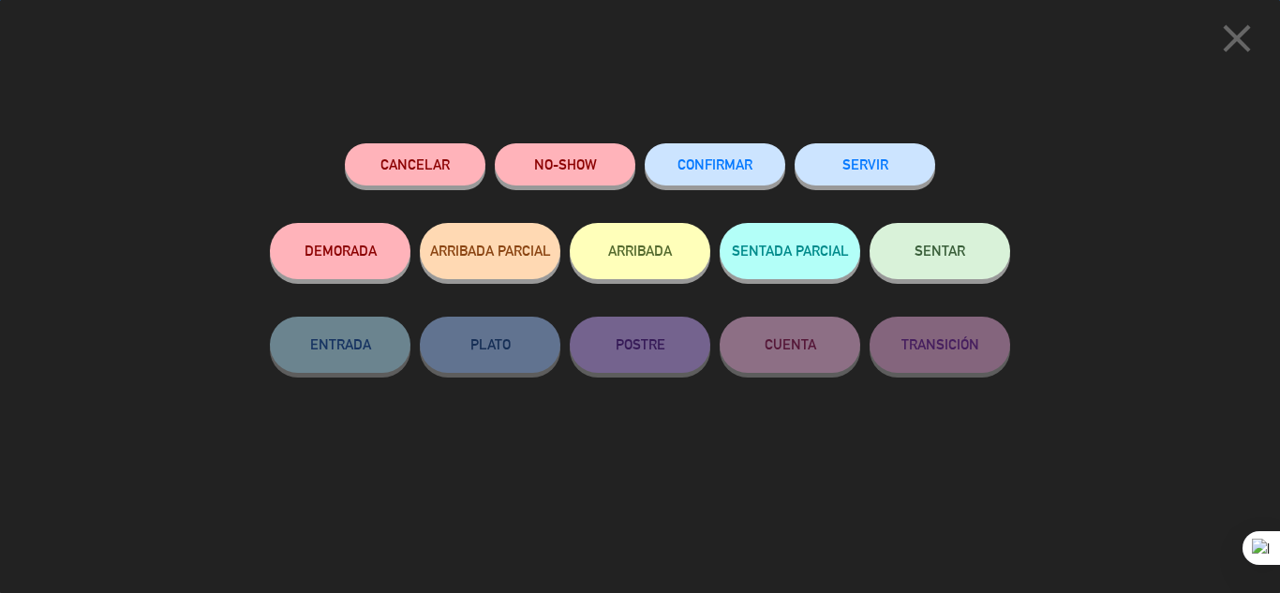
click at [900, 168] on button "SERVIR" at bounding box center [865, 164] width 141 height 42
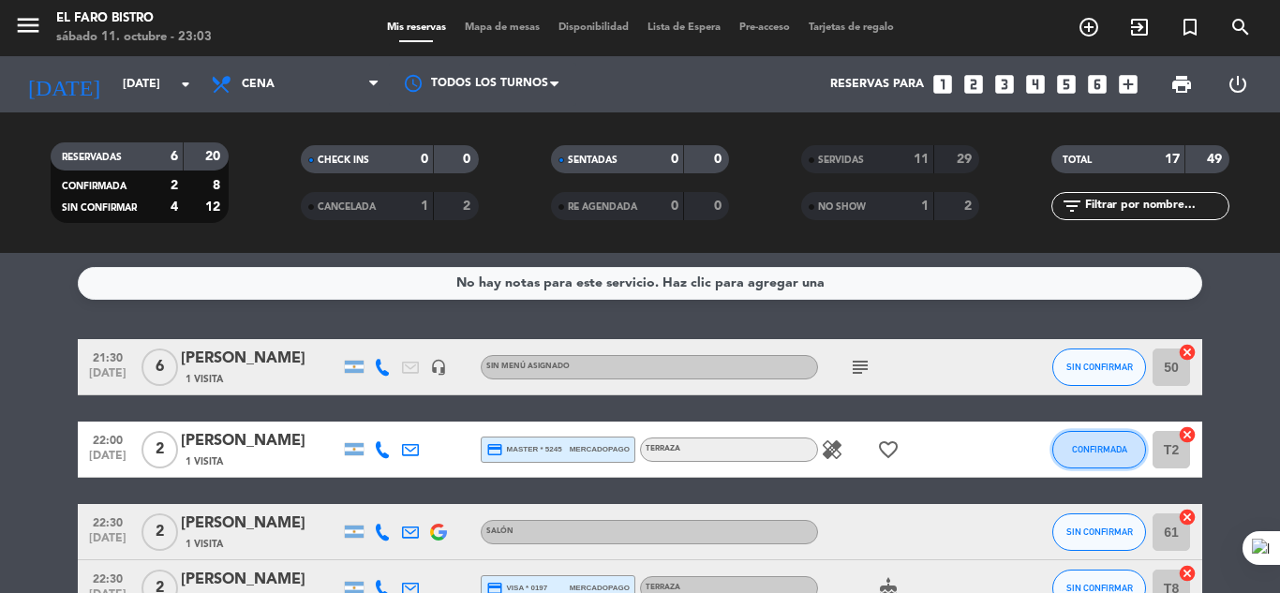
click at [1102, 453] on span "CONFIRMADA" at bounding box center [1099, 449] width 55 height 10
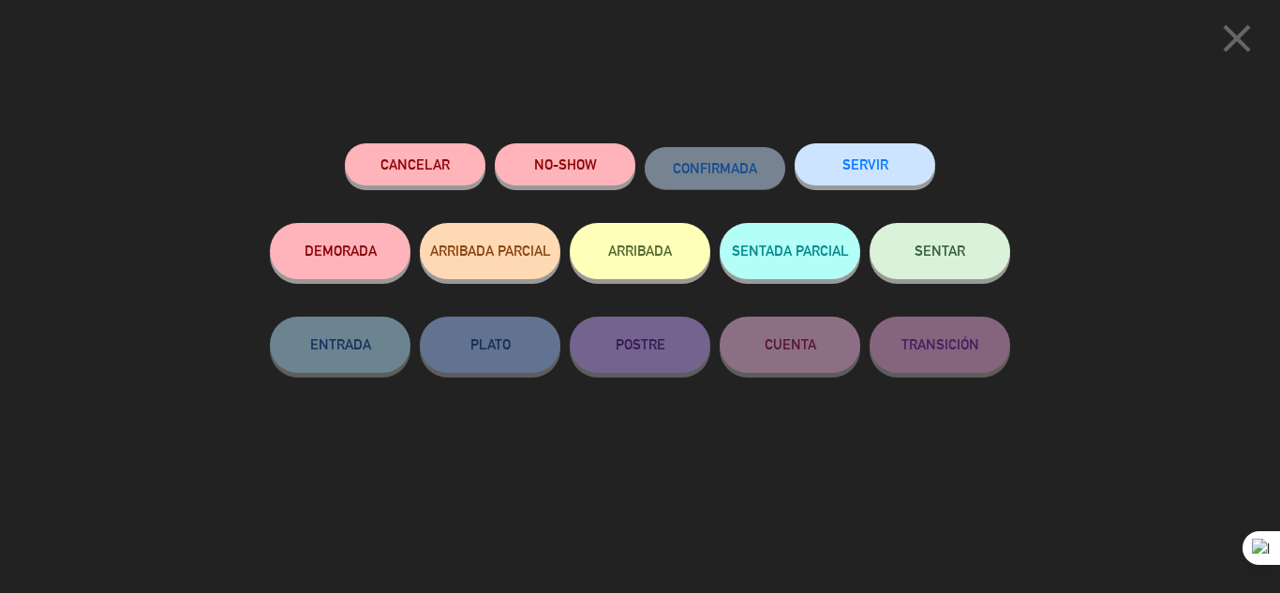
click at [900, 172] on button "SERVIR" at bounding box center [865, 164] width 141 height 42
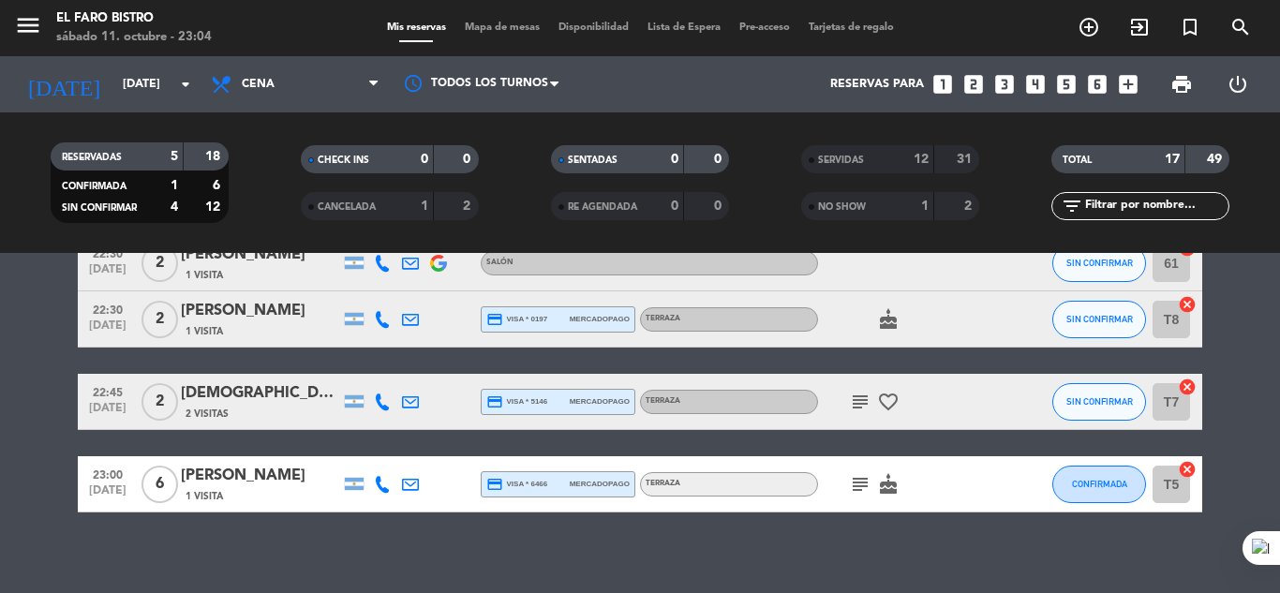
scroll to position [187, 0]
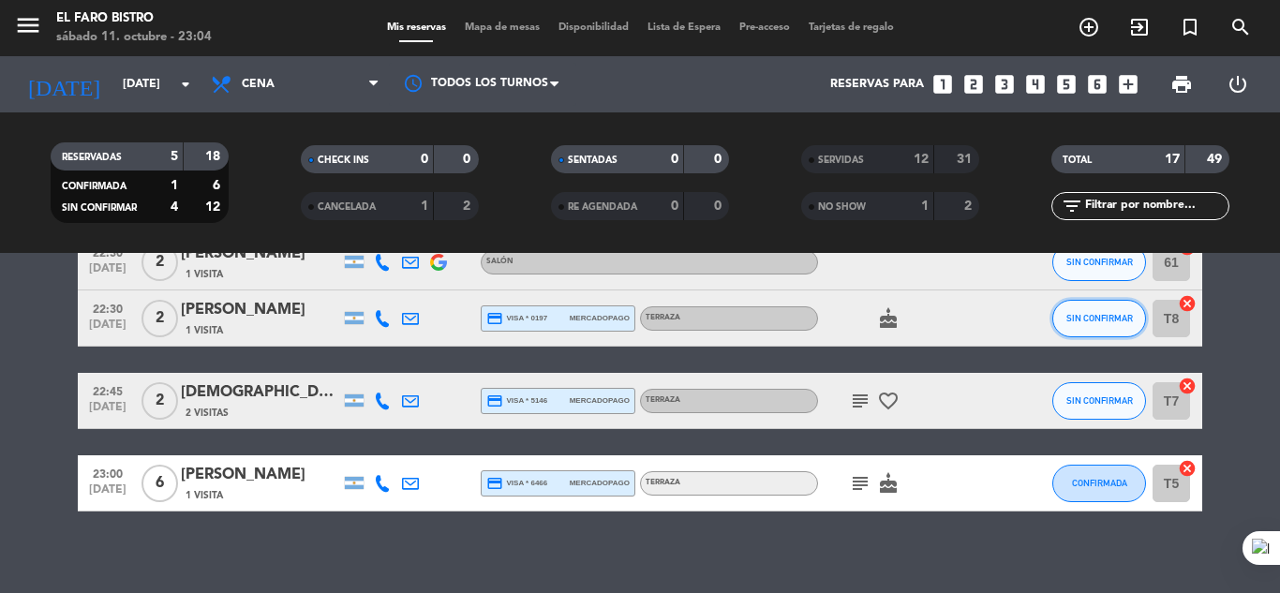
click at [1111, 314] on span "SIN CONFIRMAR" at bounding box center [1100, 318] width 67 height 10
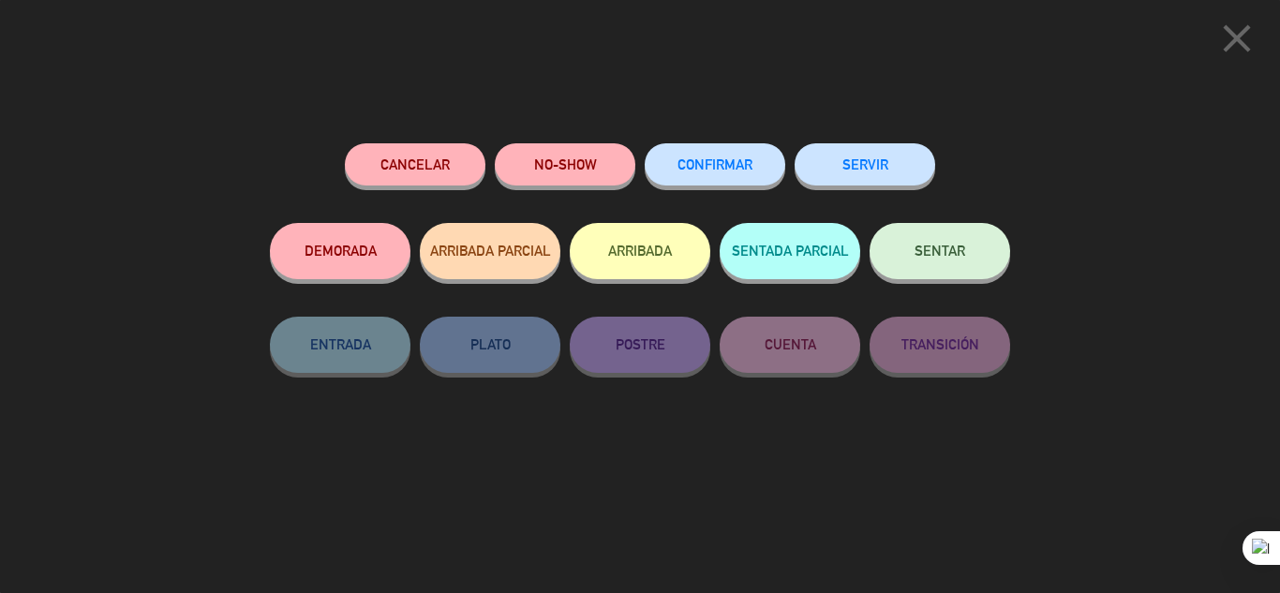
click at [909, 172] on button "SERVIR" at bounding box center [865, 164] width 141 height 42
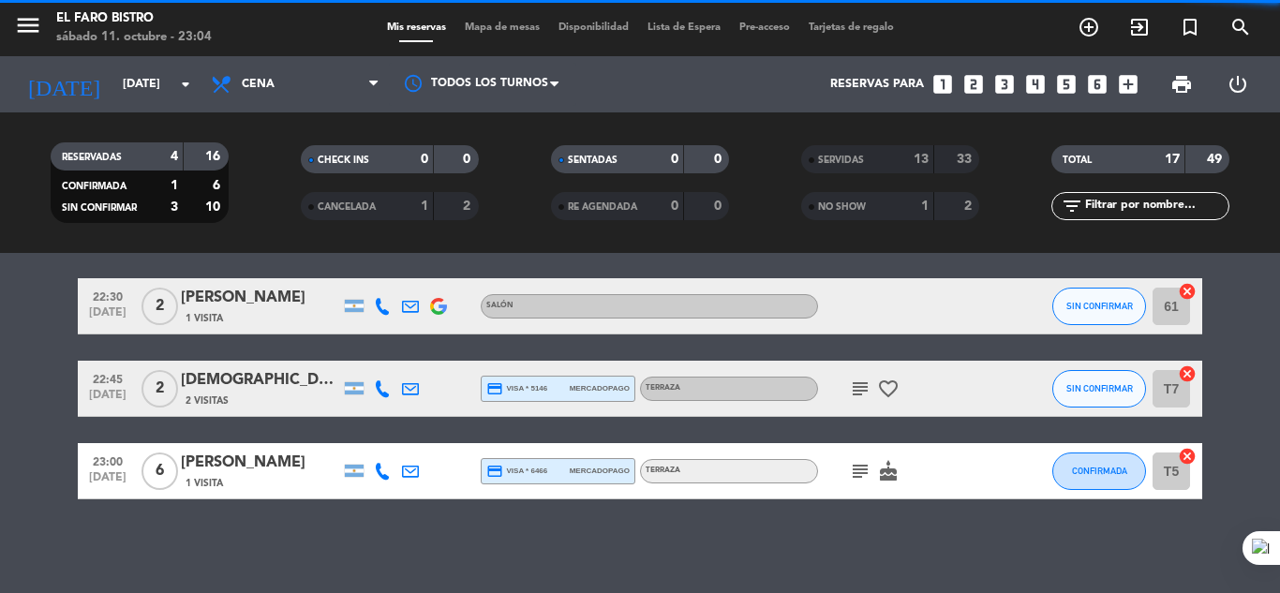
scroll to position [143, 0]
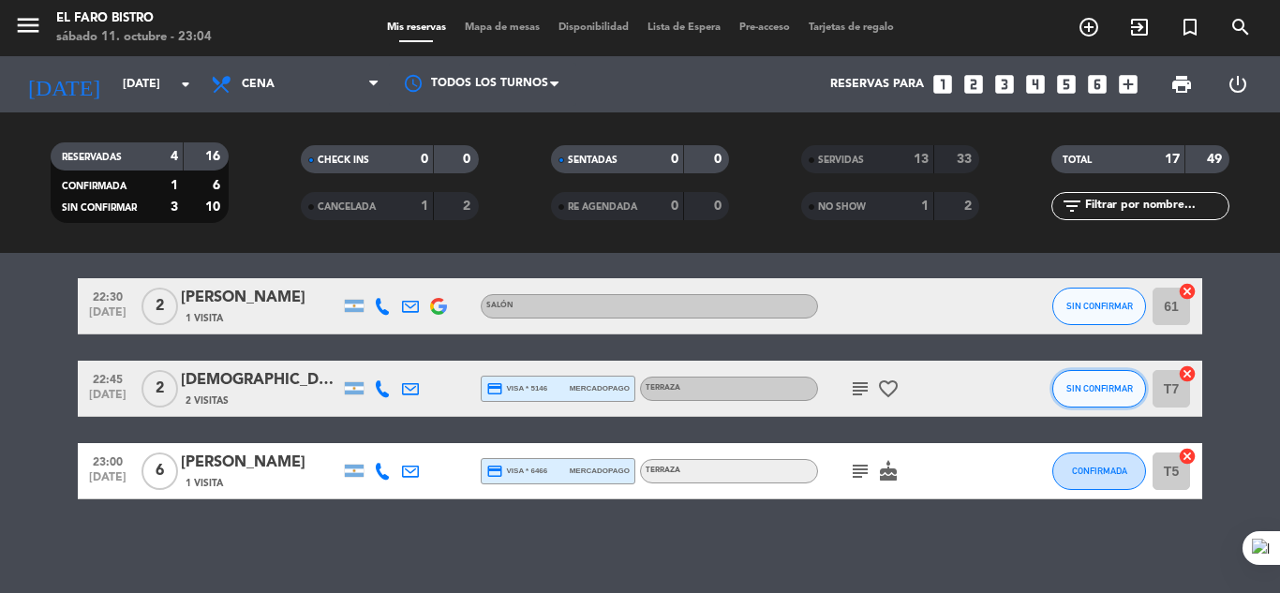
click at [1114, 384] on span "SIN CONFIRMAR" at bounding box center [1100, 388] width 67 height 10
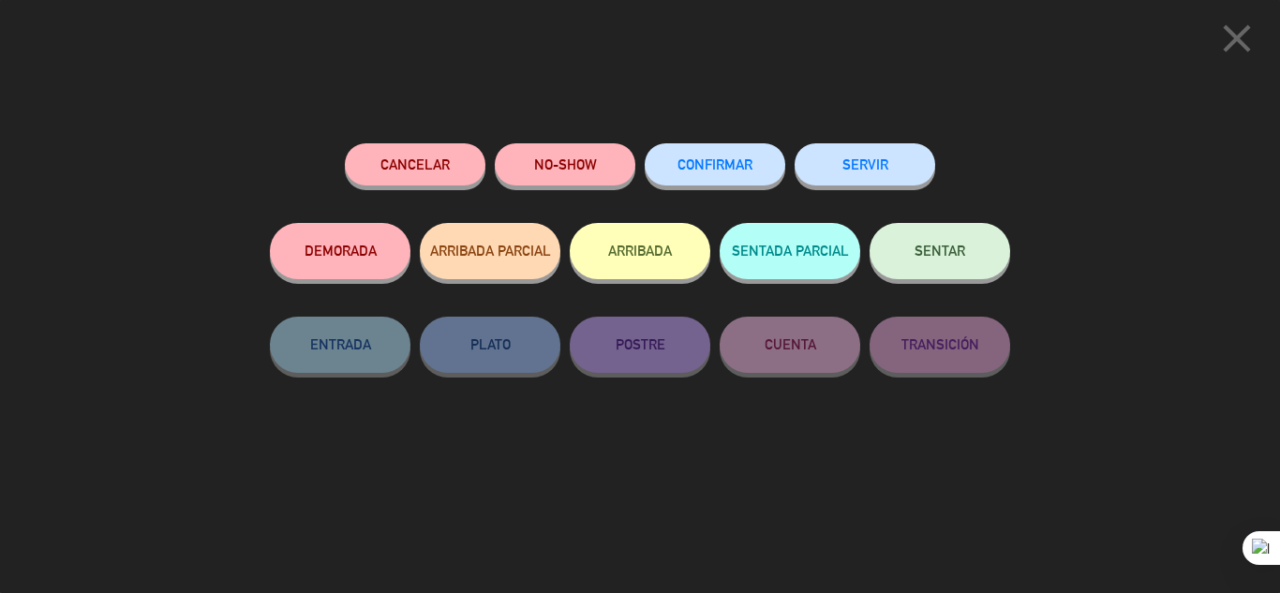
click at [902, 169] on button "SERVIR" at bounding box center [865, 164] width 141 height 42
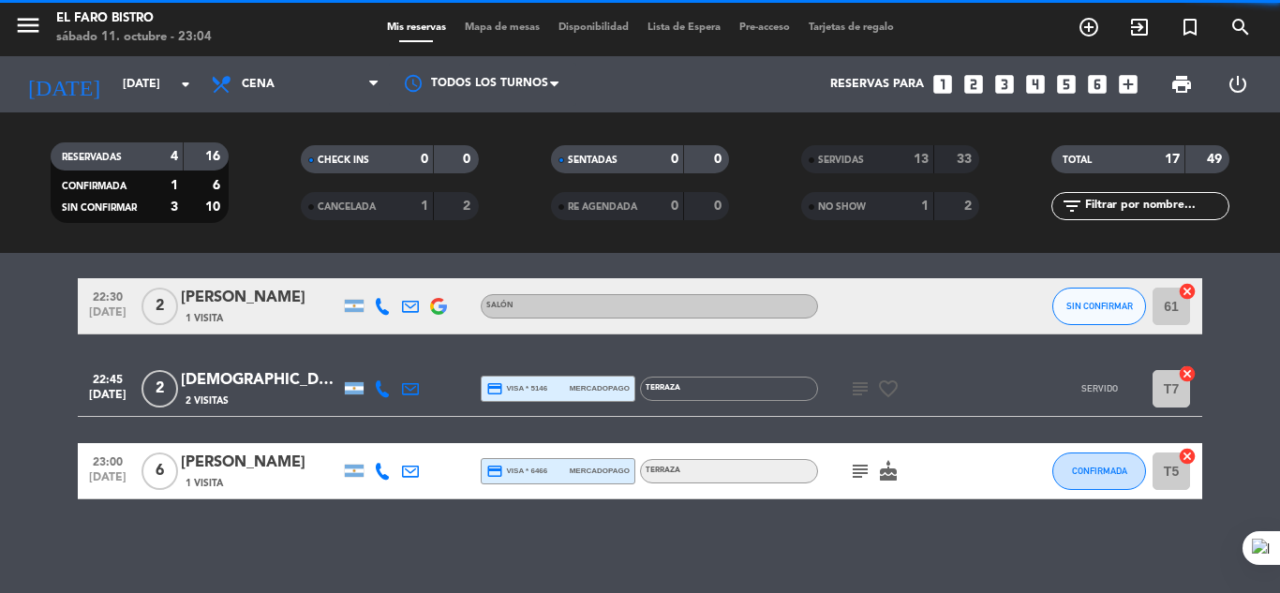
scroll to position [61, 0]
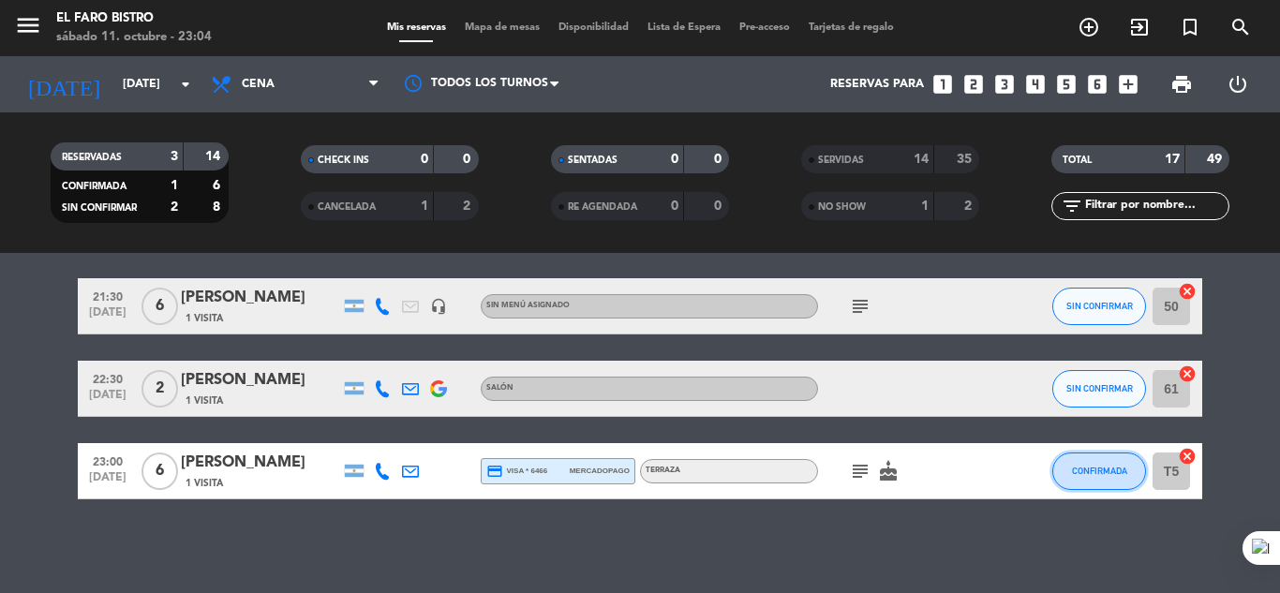
click at [1096, 476] on button "CONFIRMADA" at bounding box center [1100, 471] width 94 height 37
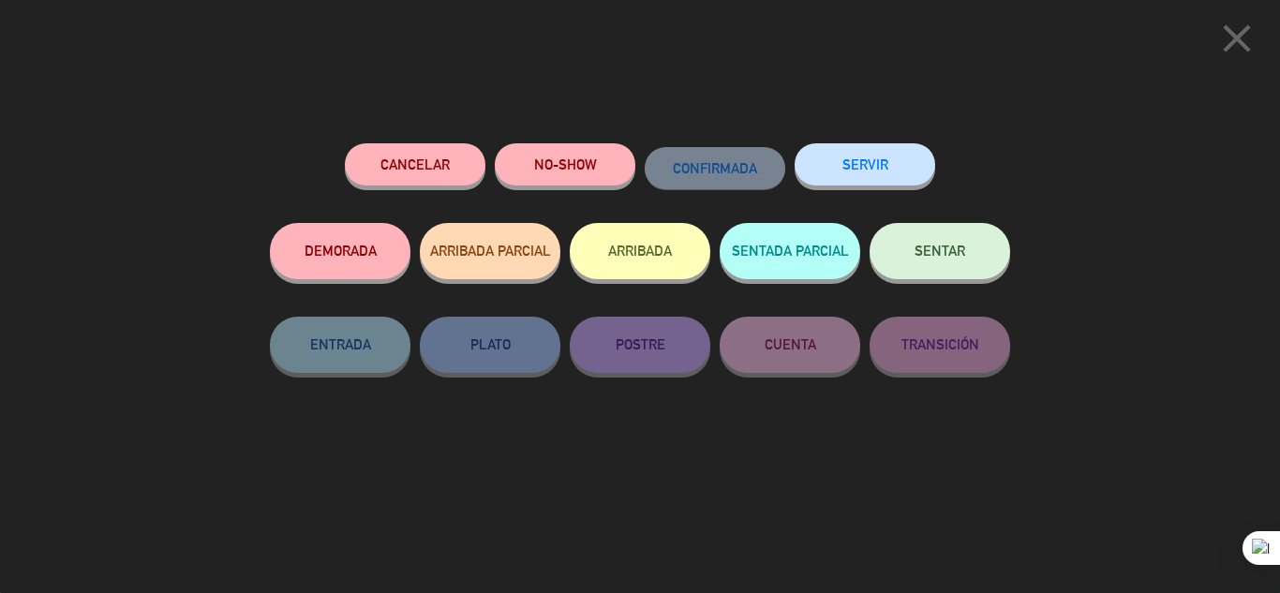
click at [865, 149] on button "SERVIR" at bounding box center [865, 164] width 141 height 42
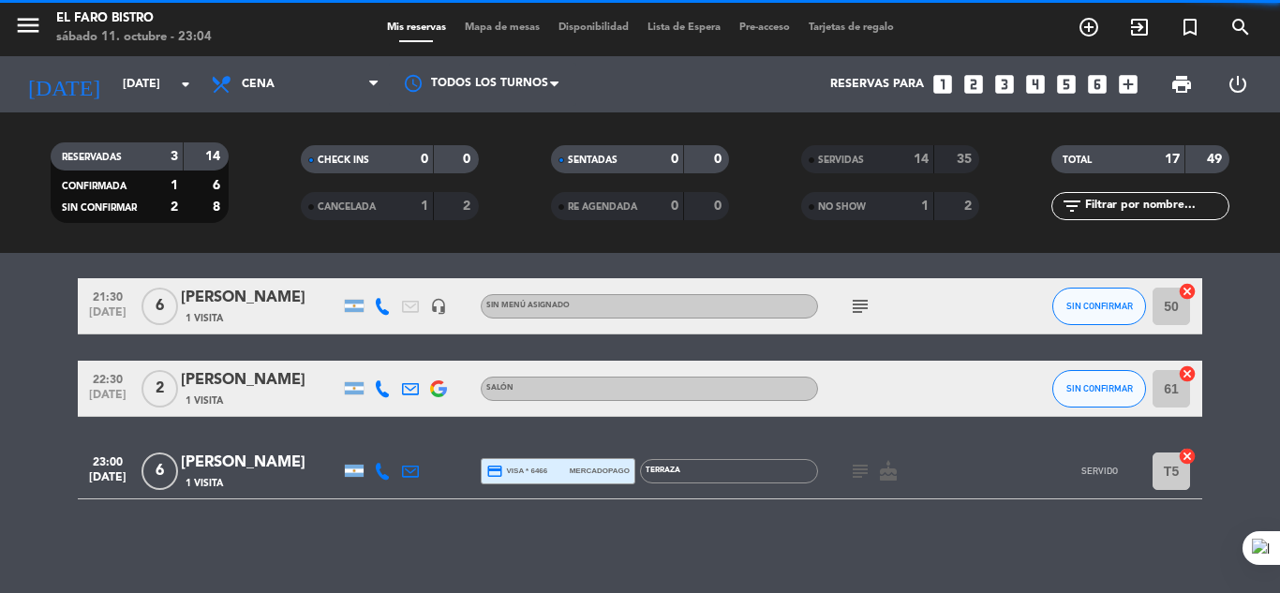
scroll to position [0, 0]
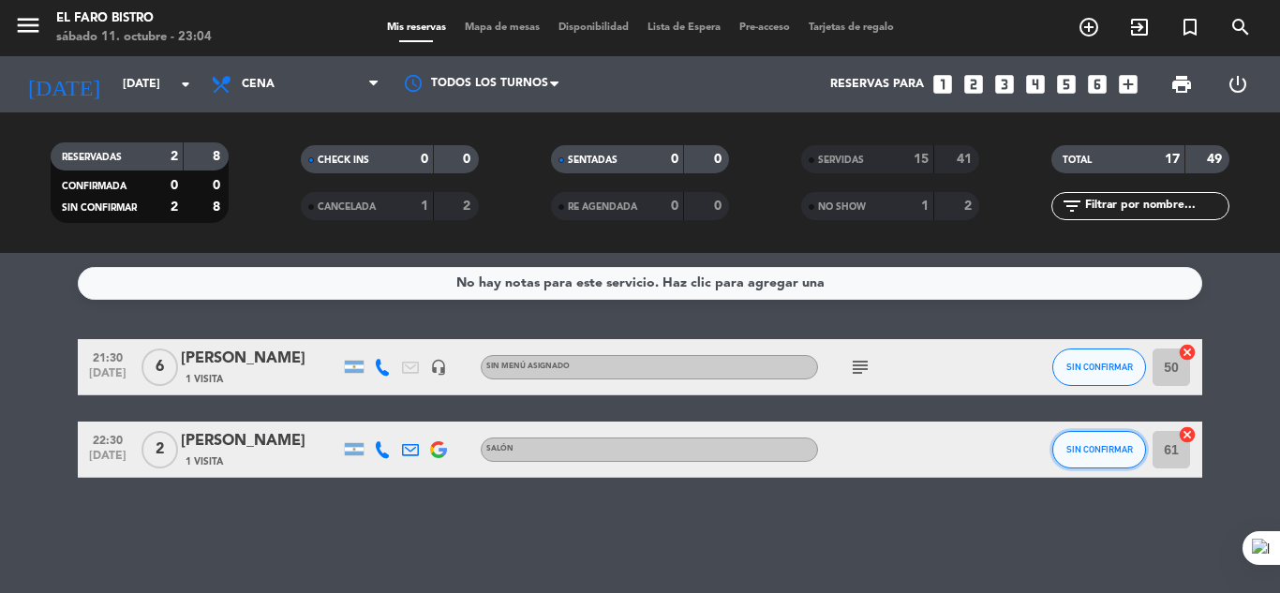
click at [1109, 441] on button "SIN CONFIRMAR" at bounding box center [1100, 449] width 94 height 37
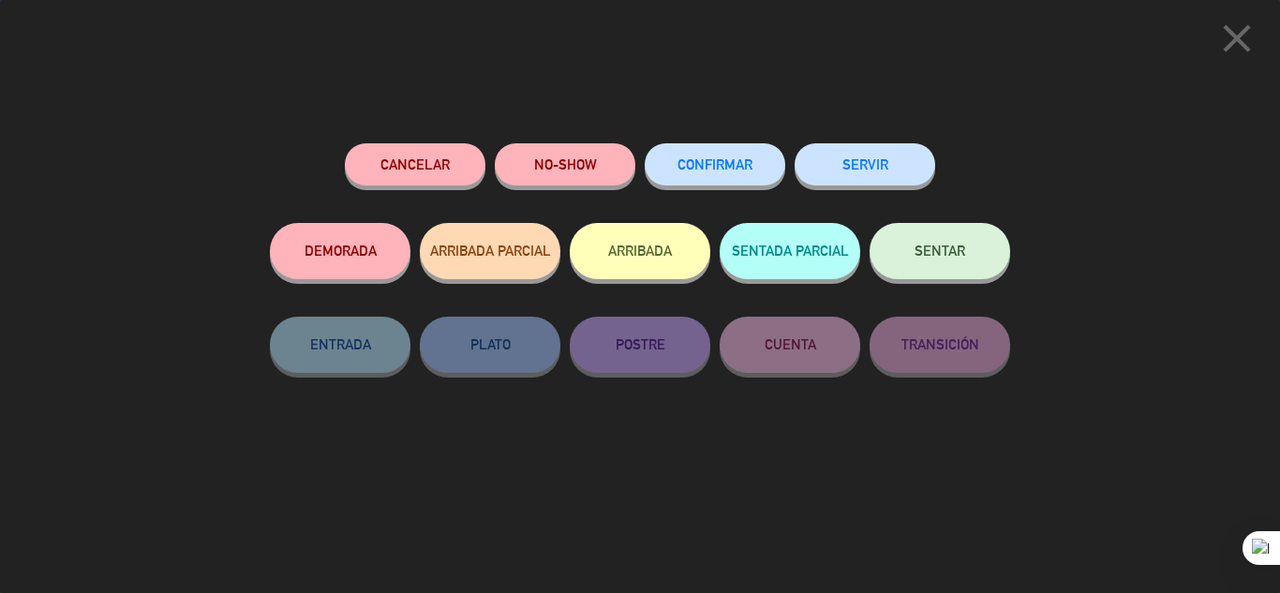
click at [590, 178] on button "NO-SHOW" at bounding box center [565, 164] width 141 height 42
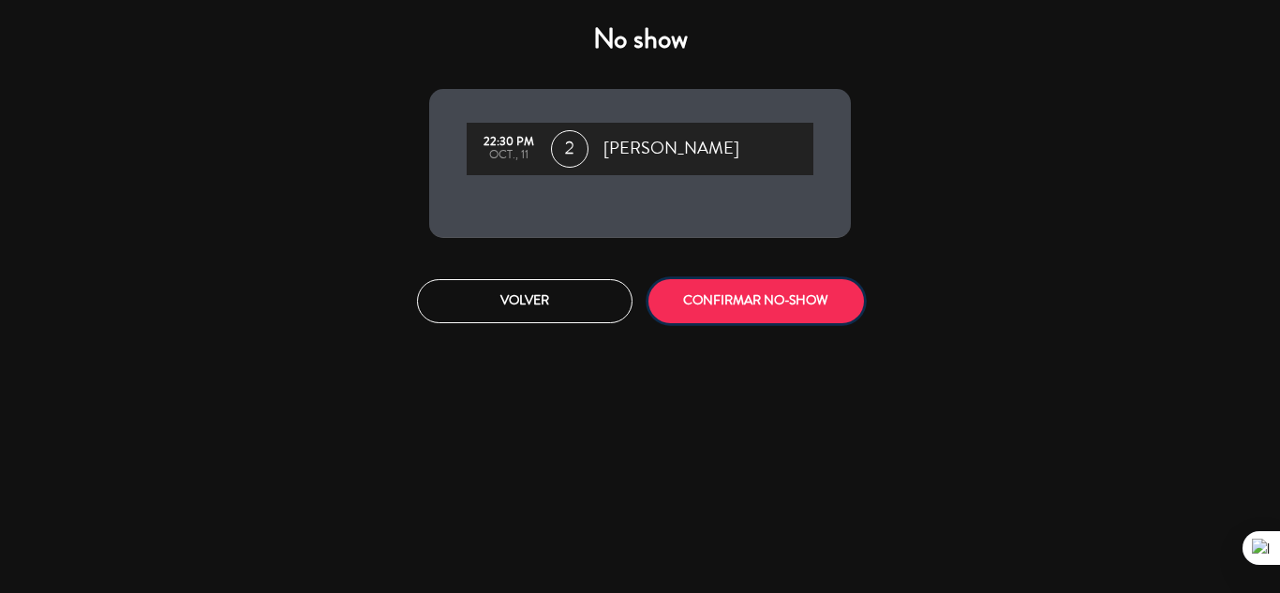
click at [761, 291] on button "CONFIRMAR NO-SHOW" at bounding box center [757, 301] width 216 height 44
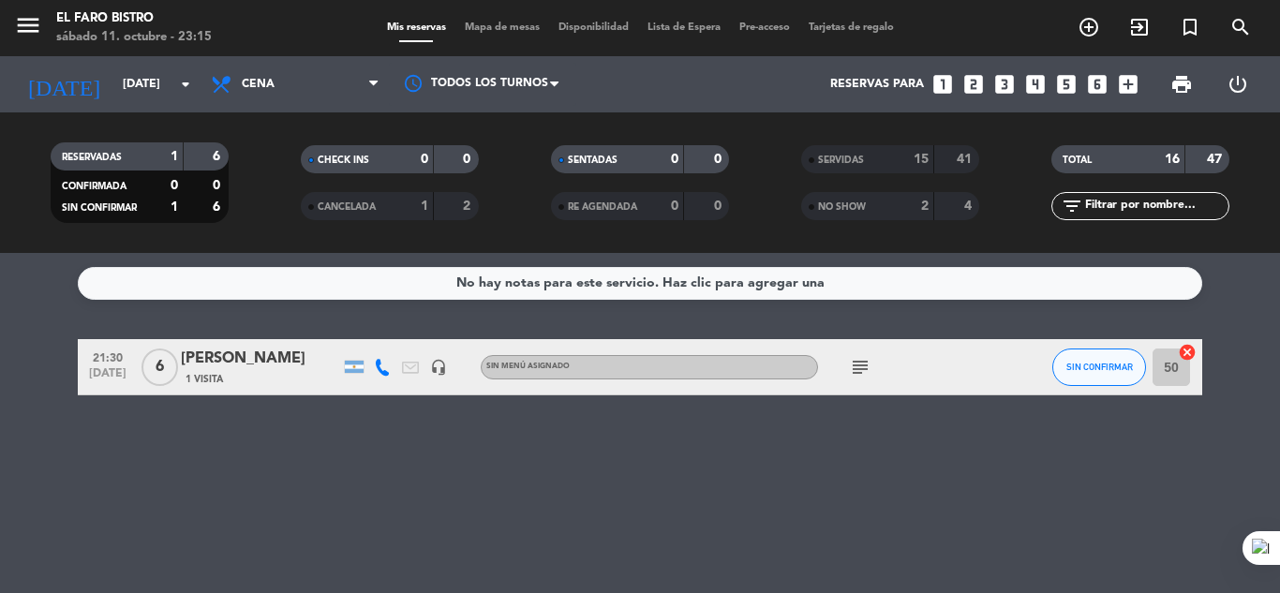
click at [861, 366] on icon "subject" at bounding box center [860, 367] width 22 height 22
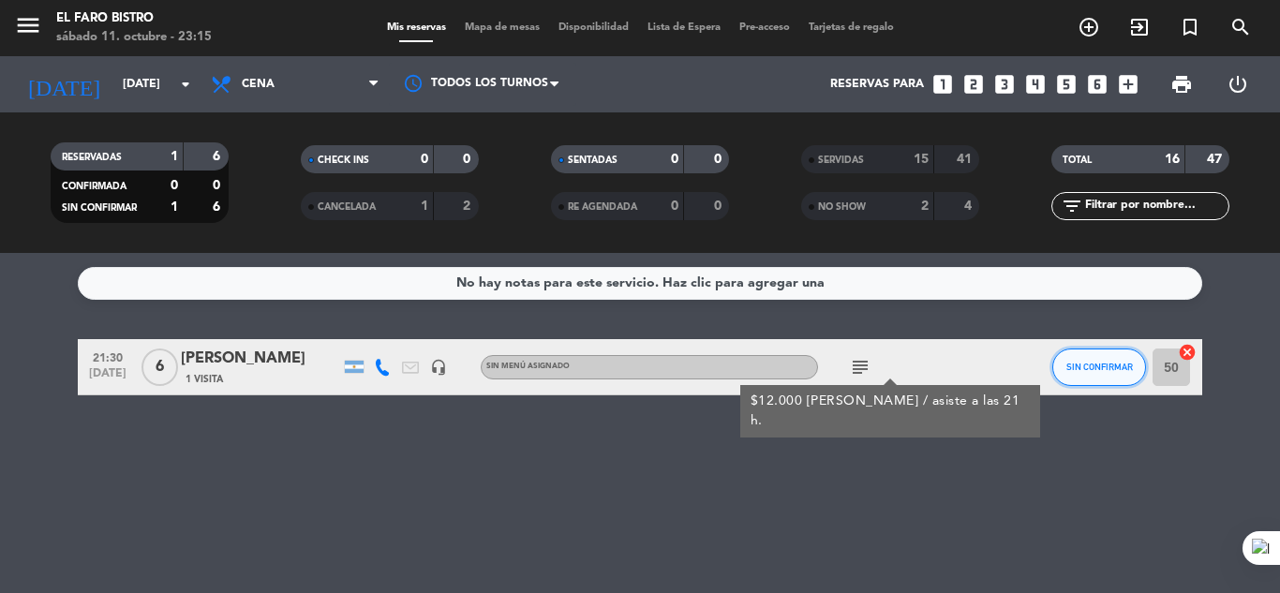
click at [1096, 365] on span "SIN CONFIRMAR" at bounding box center [1100, 367] width 67 height 10
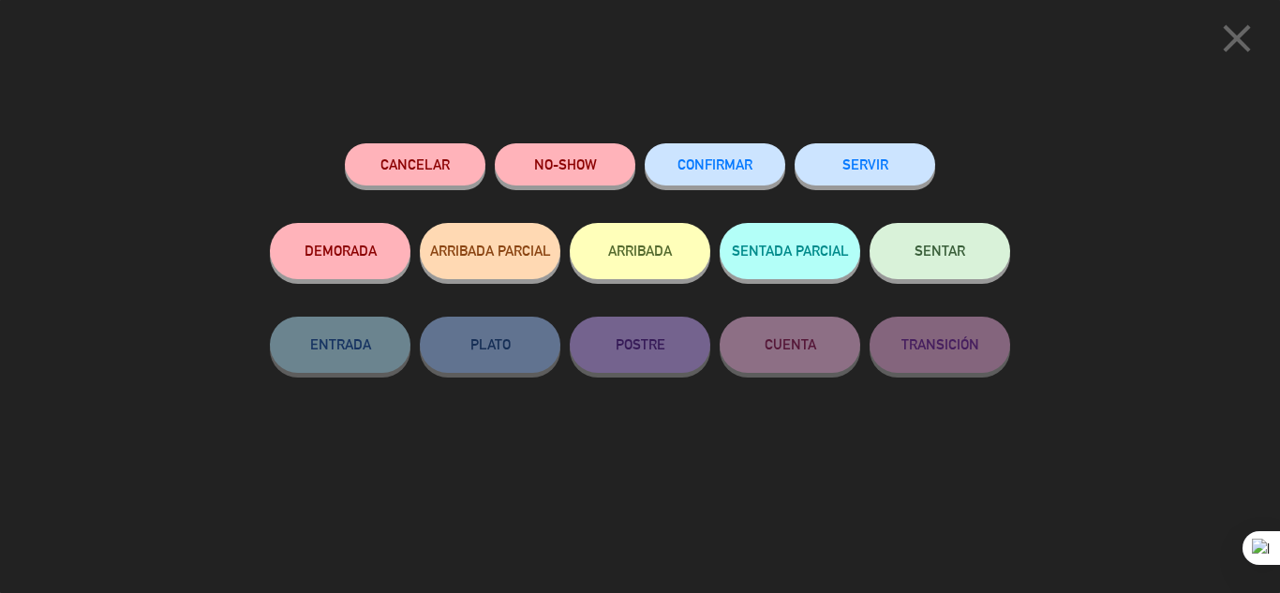
click at [552, 165] on button "NO-SHOW" at bounding box center [565, 164] width 141 height 42
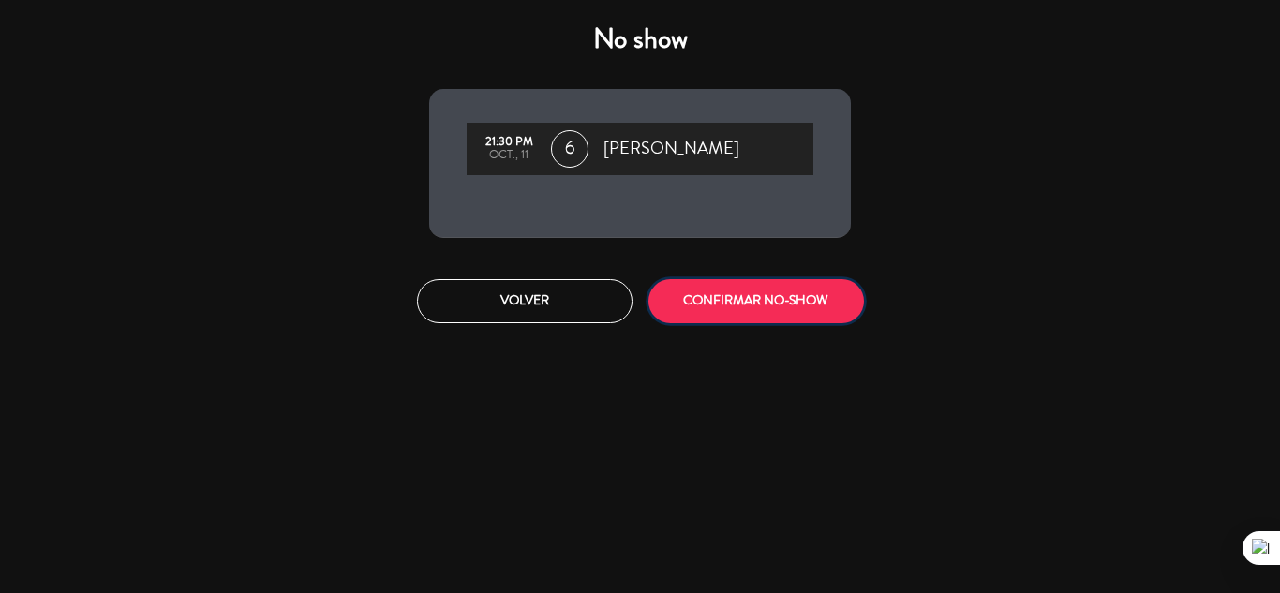
click at [733, 289] on button "CONFIRMAR NO-SHOW" at bounding box center [757, 301] width 216 height 44
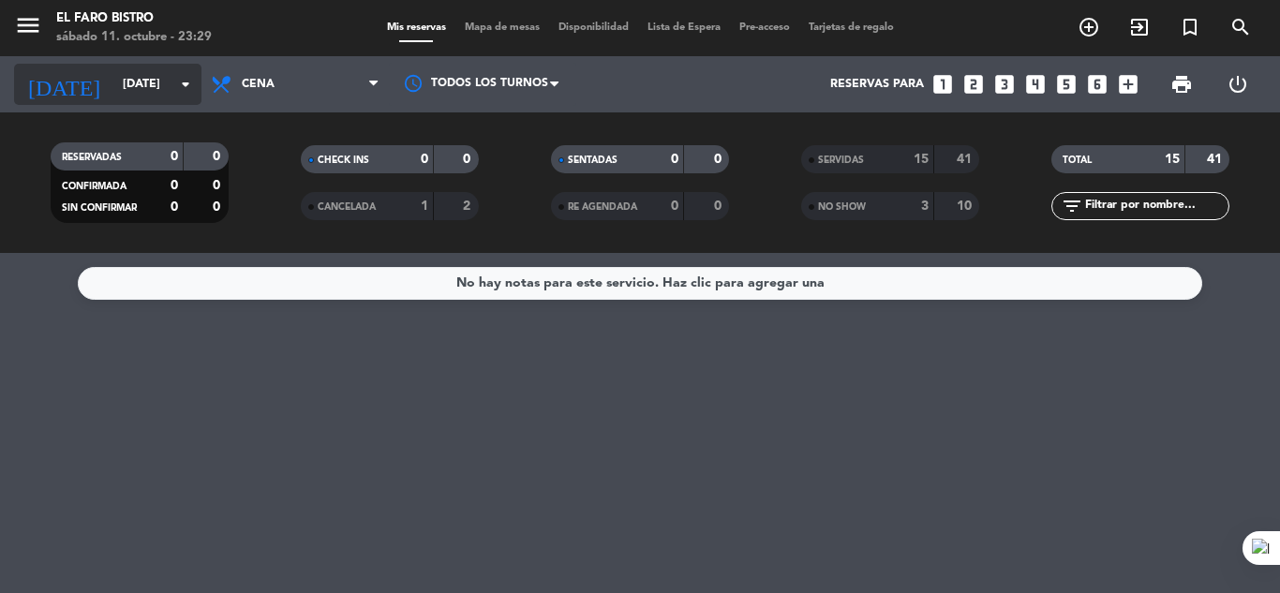
click at [187, 84] on icon "arrow_drop_down" at bounding box center [185, 84] width 22 height 22
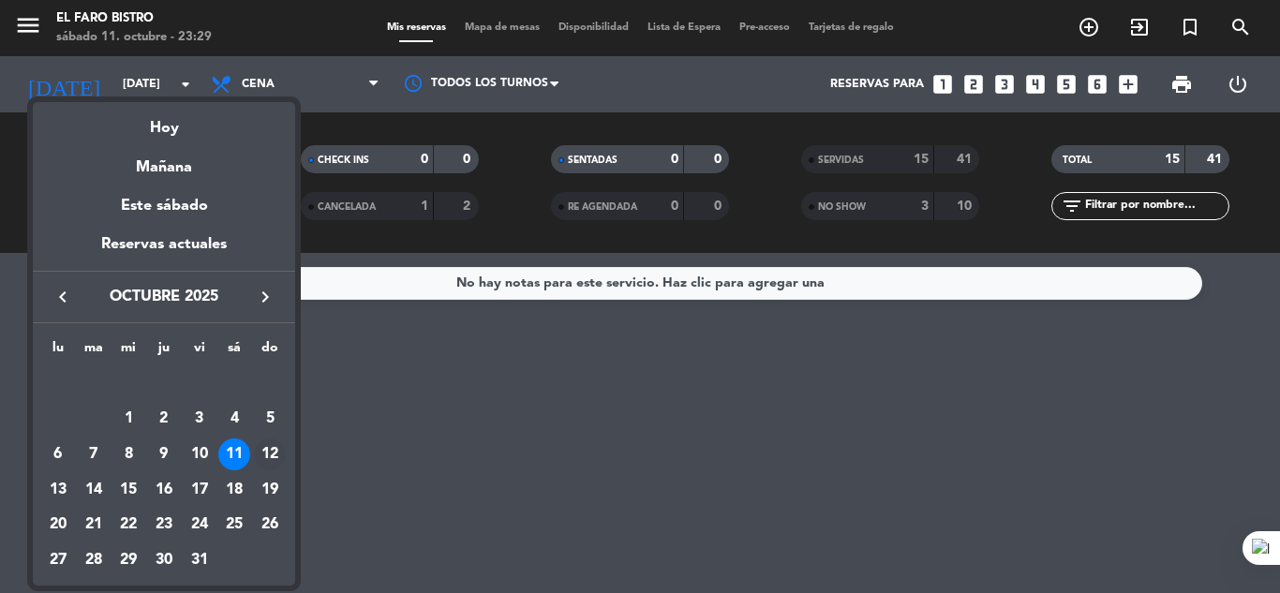
click at [257, 455] on div "12" at bounding box center [270, 455] width 32 height 32
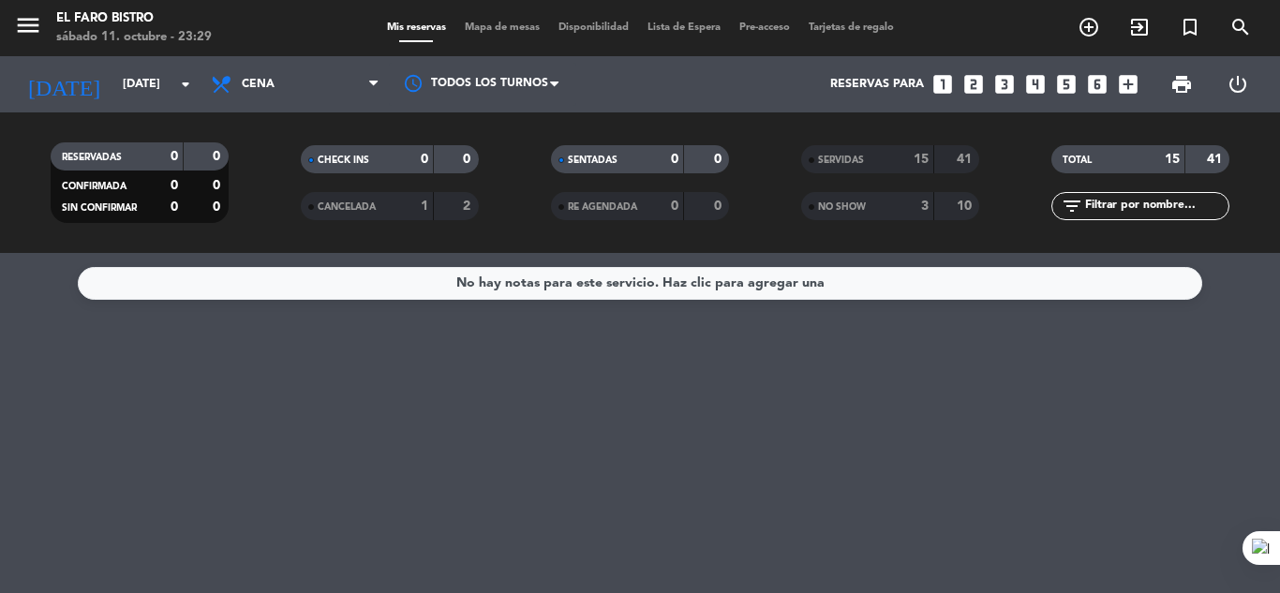
type input "[DATE]"
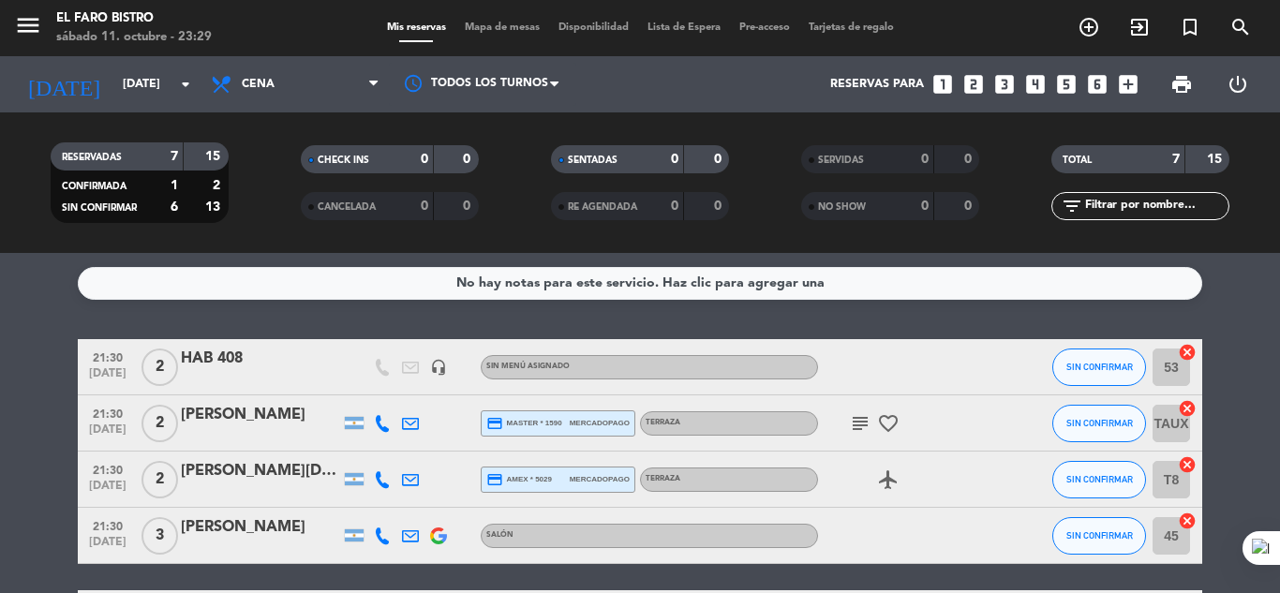
click at [375, 84] on icon at bounding box center [373, 84] width 8 height 15
click at [290, 163] on div "menu El Faro Bistro [DATE] 11. octubre - 23:29 Mis reservas Mapa de mesas Dispo…" at bounding box center [640, 126] width 1280 height 253
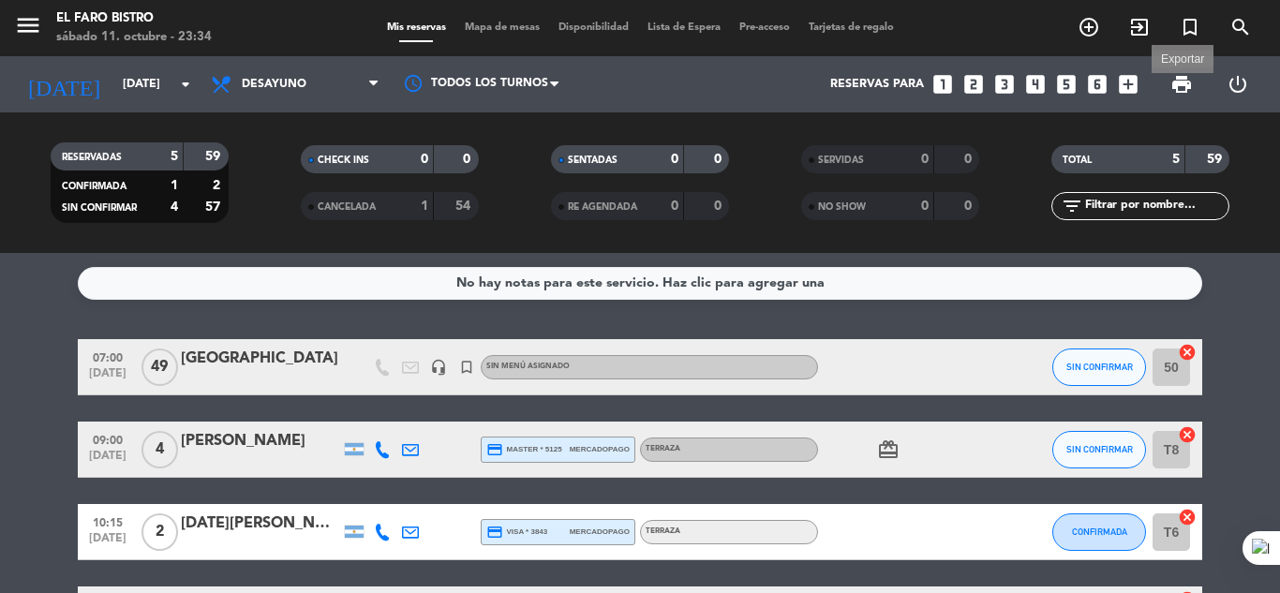
click at [1183, 75] on span "print" at bounding box center [1182, 84] width 22 height 22
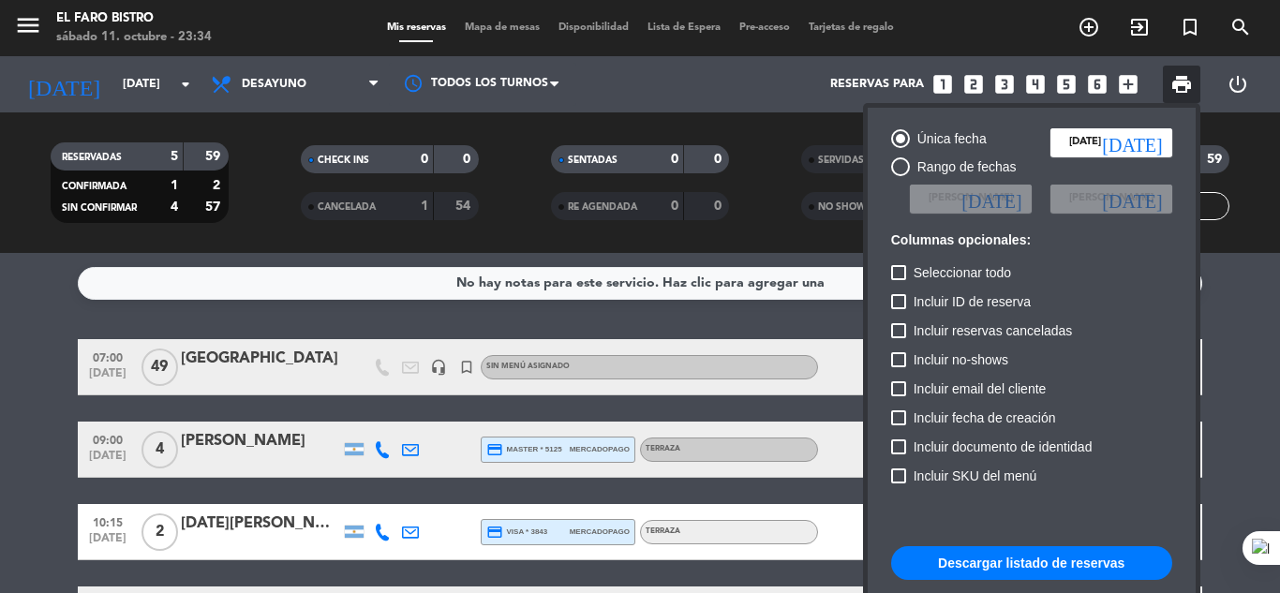
scroll to position [114, 0]
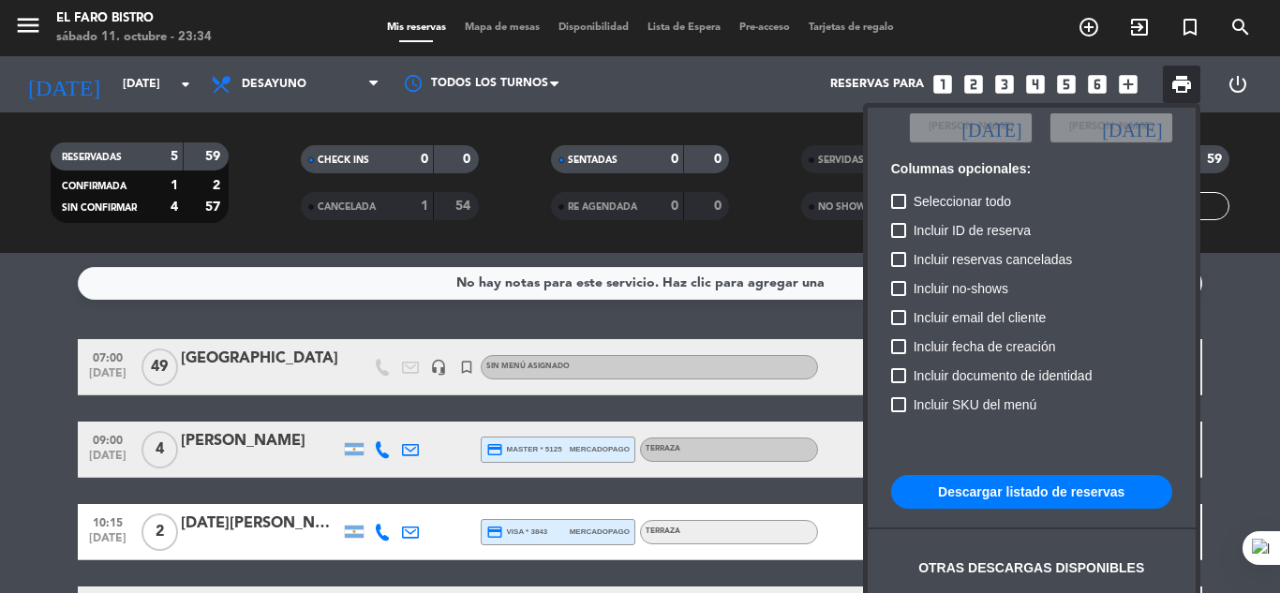
click at [1029, 493] on button "Descargar listado de reservas" at bounding box center [1031, 492] width 281 height 34
